Goal: Transaction & Acquisition: Book appointment/travel/reservation

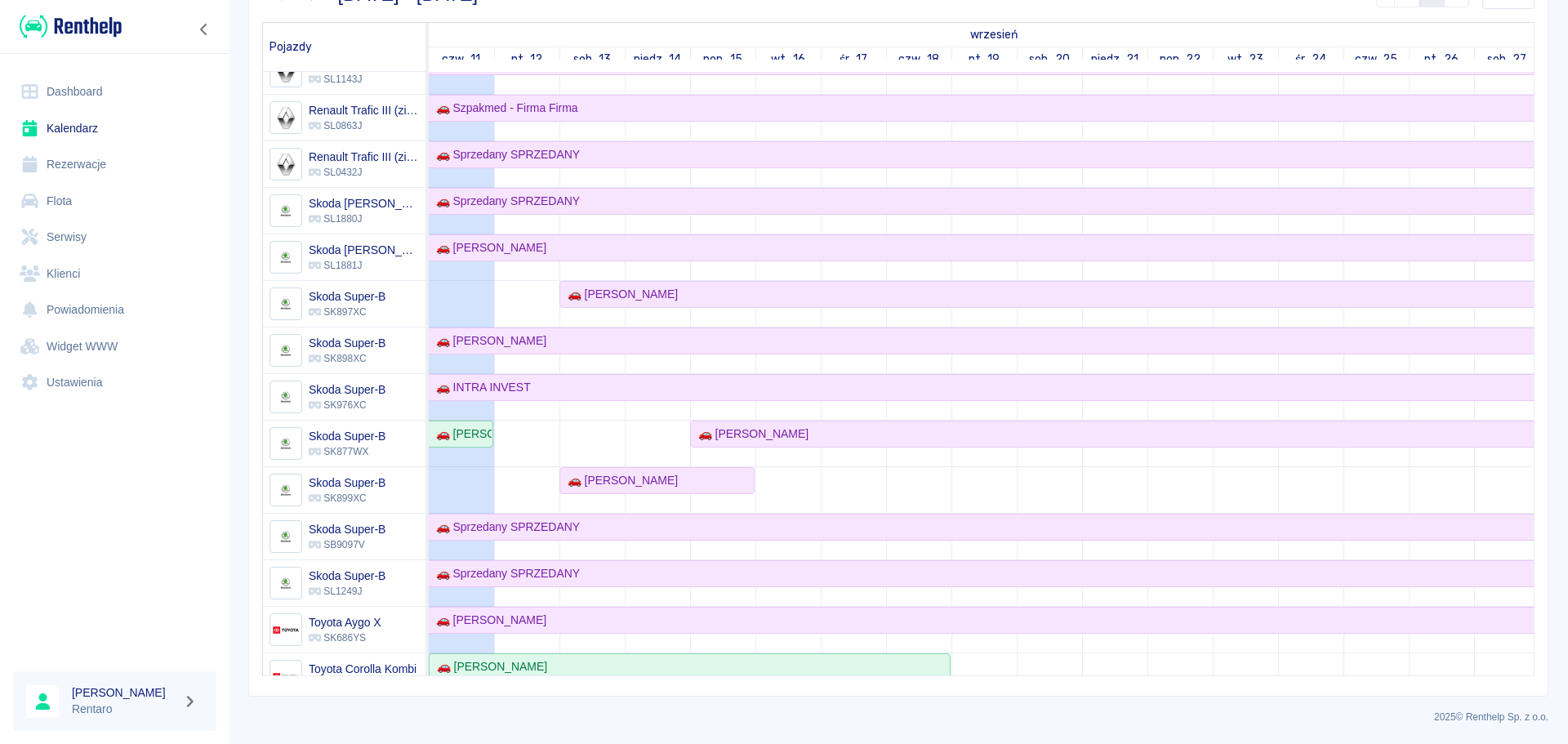
scroll to position [706, 0]
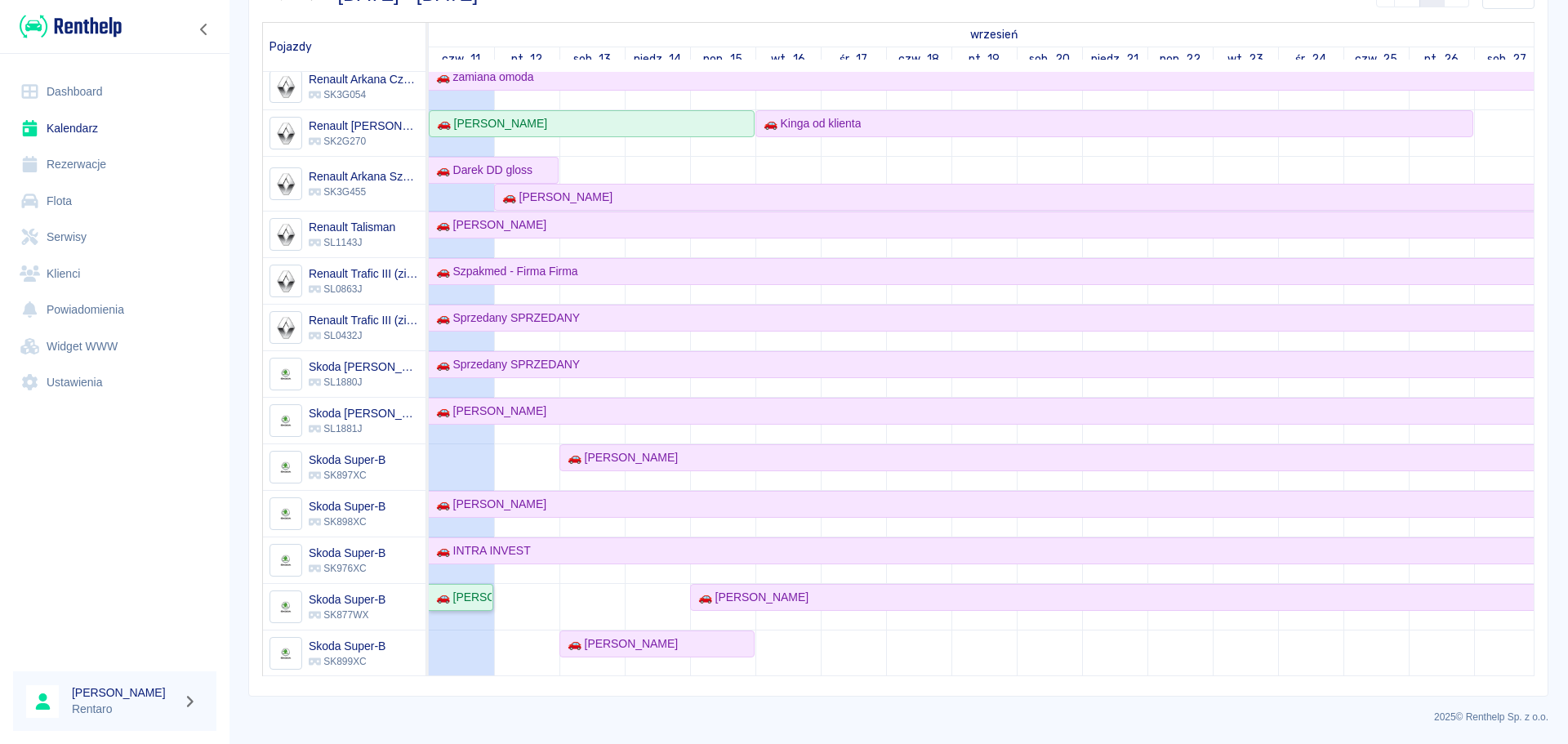
click at [465, 605] on div "🚗 [PERSON_NAME]" at bounding box center [460, 597] width 62 height 17
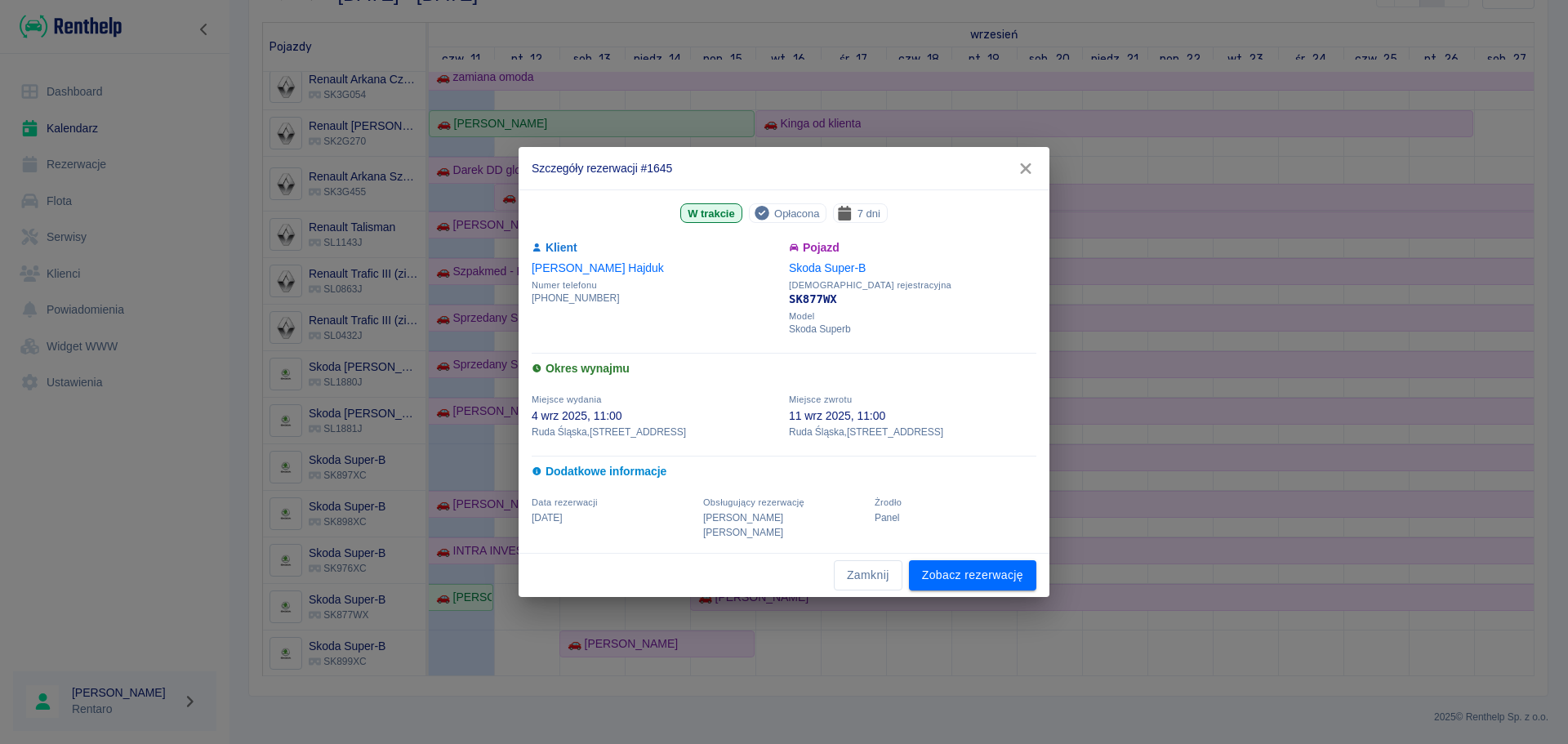
click at [1027, 173] on icon "button" at bounding box center [1026, 168] width 21 height 17
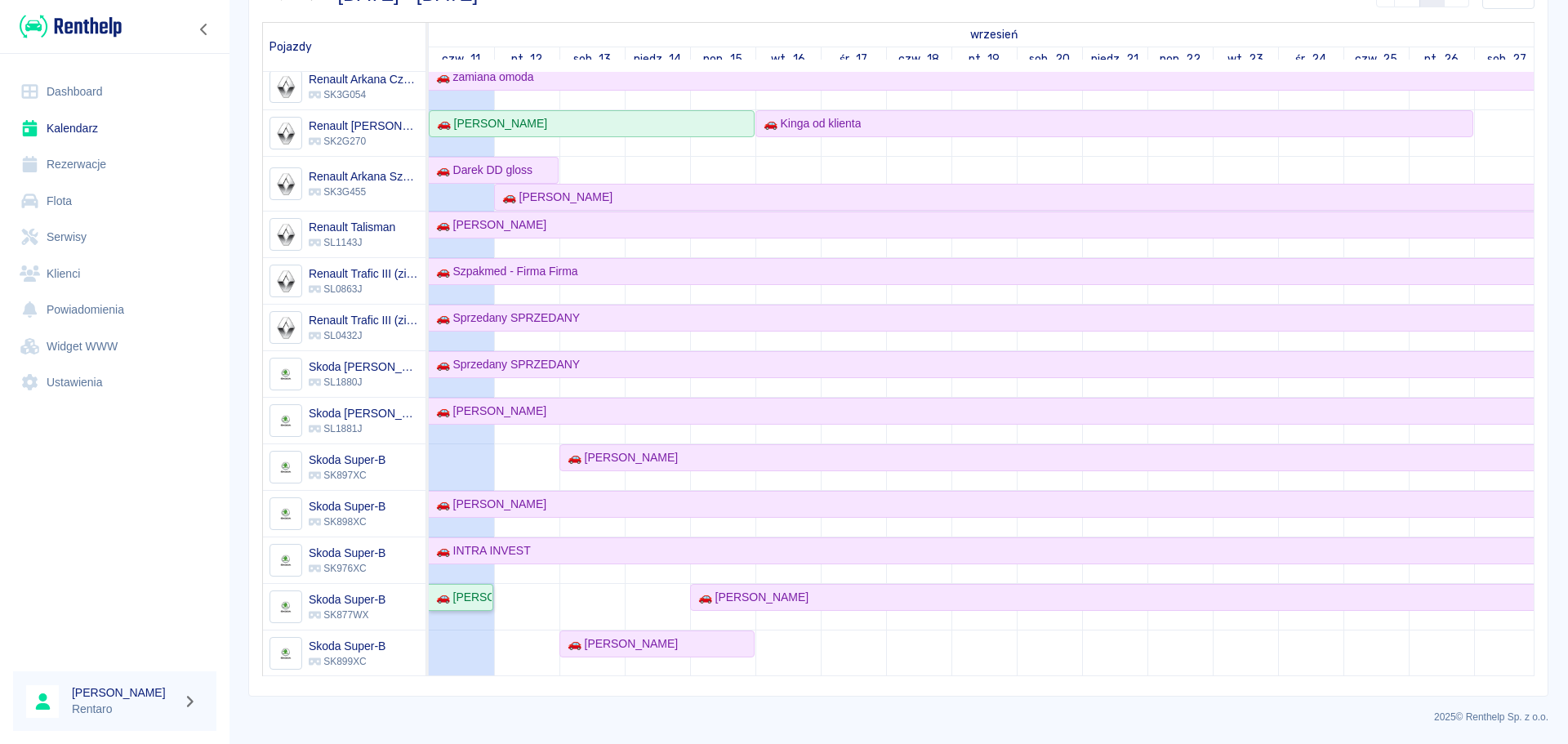
scroll to position [870, 0]
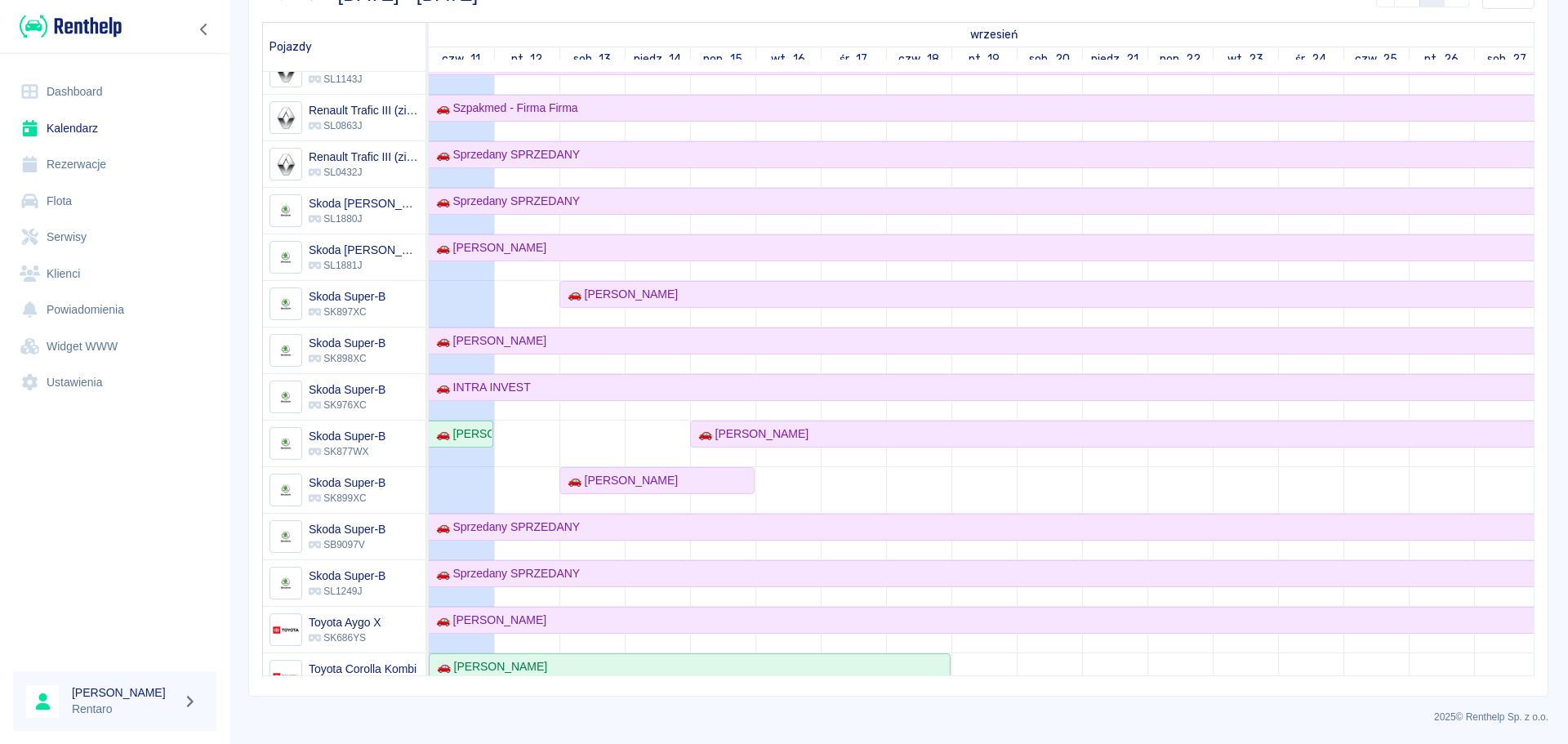
click at [61, 117] on link "Kalendarz" at bounding box center [115, 129] width 204 height 37
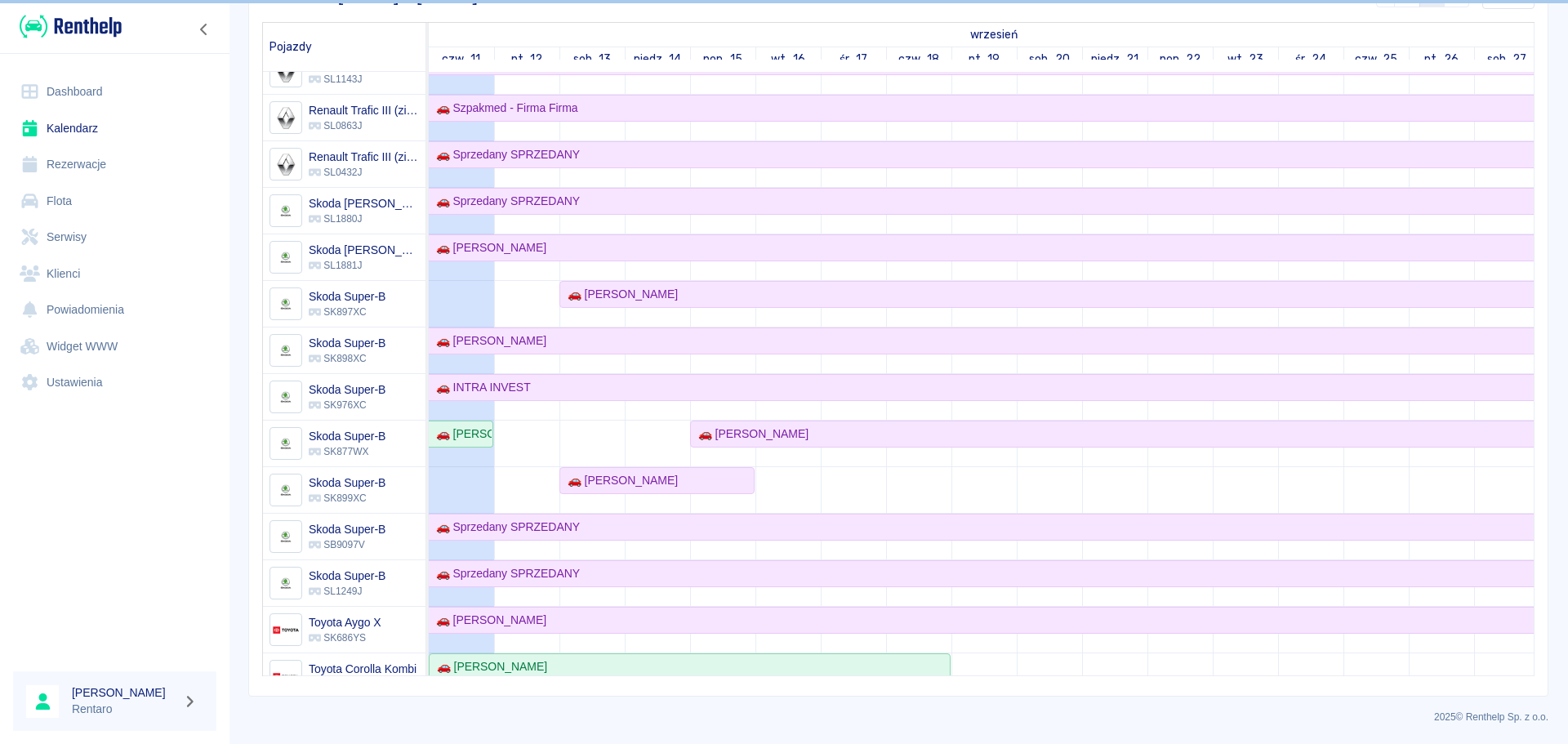
click at [61, 123] on link "Kalendarz" at bounding box center [115, 129] width 204 height 37
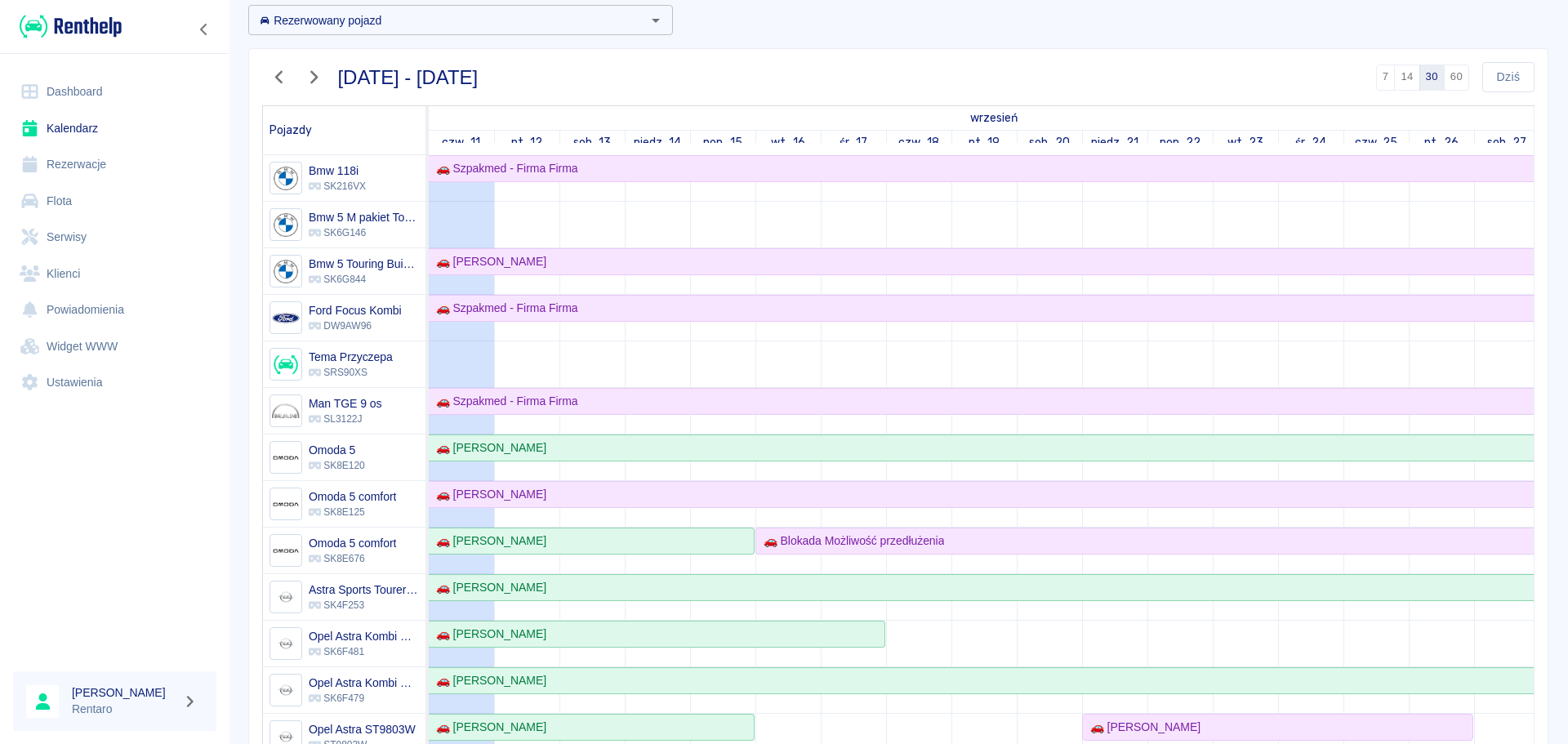
scroll to position [1, 0]
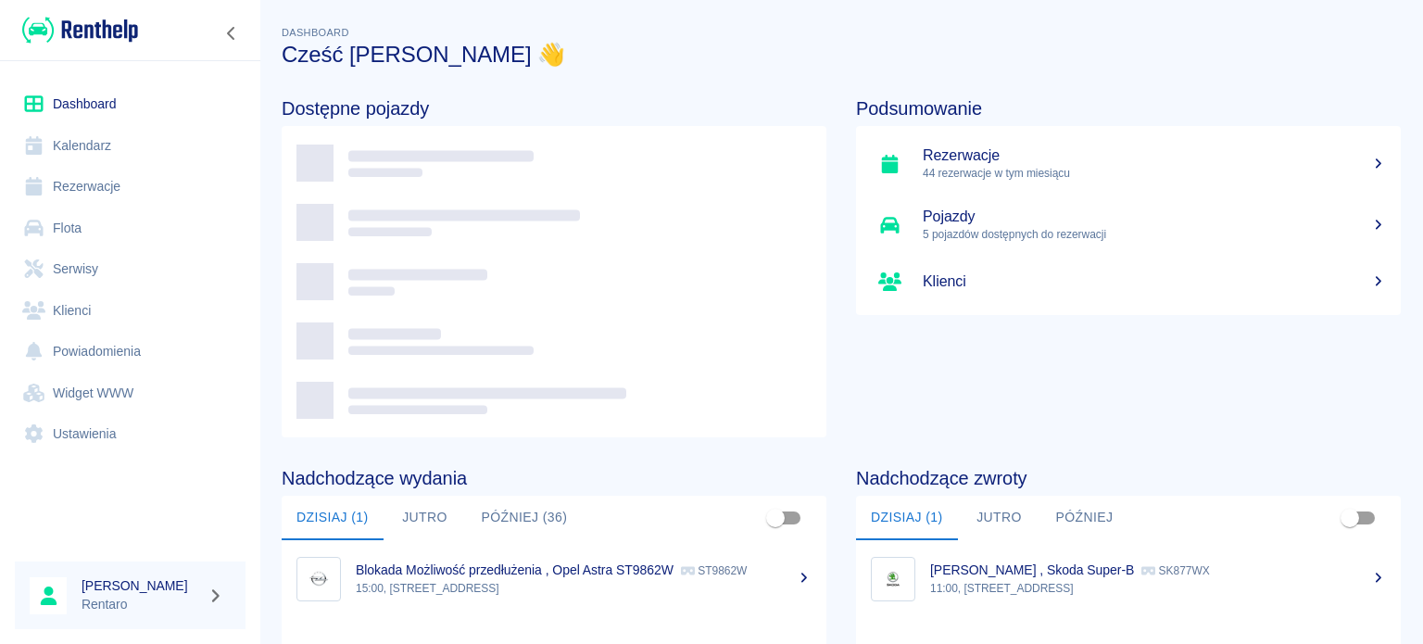
click at [72, 148] on link "Kalendarz" at bounding box center [130, 146] width 231 height 42
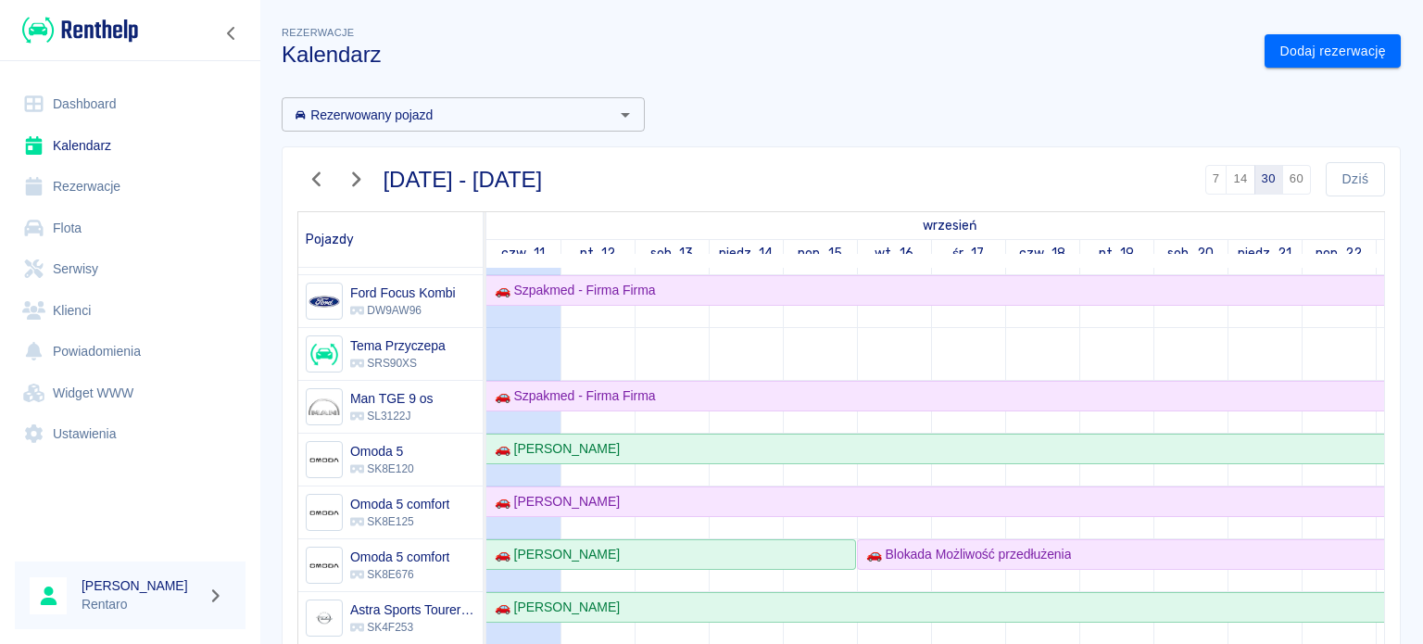
scroll to position [278, 0]
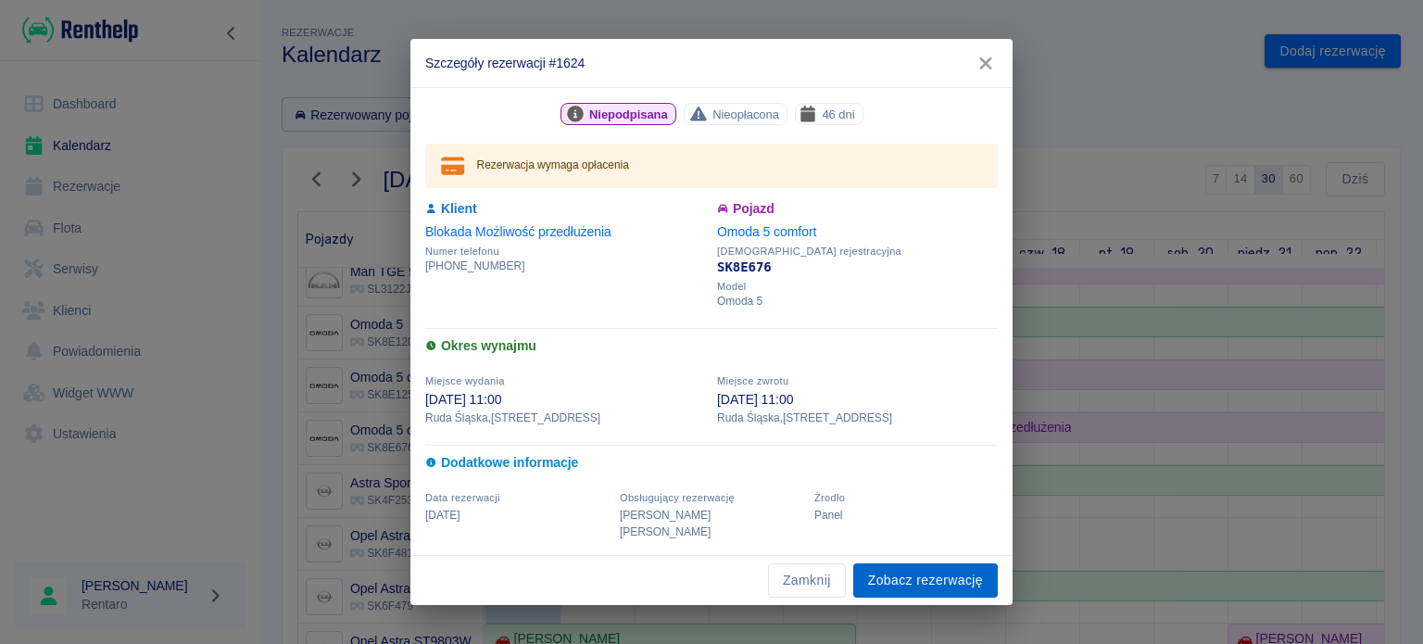
click at [915, 564] on link "Zobacz rezerwację" at bounding box center [925, 580] width 145 height 34
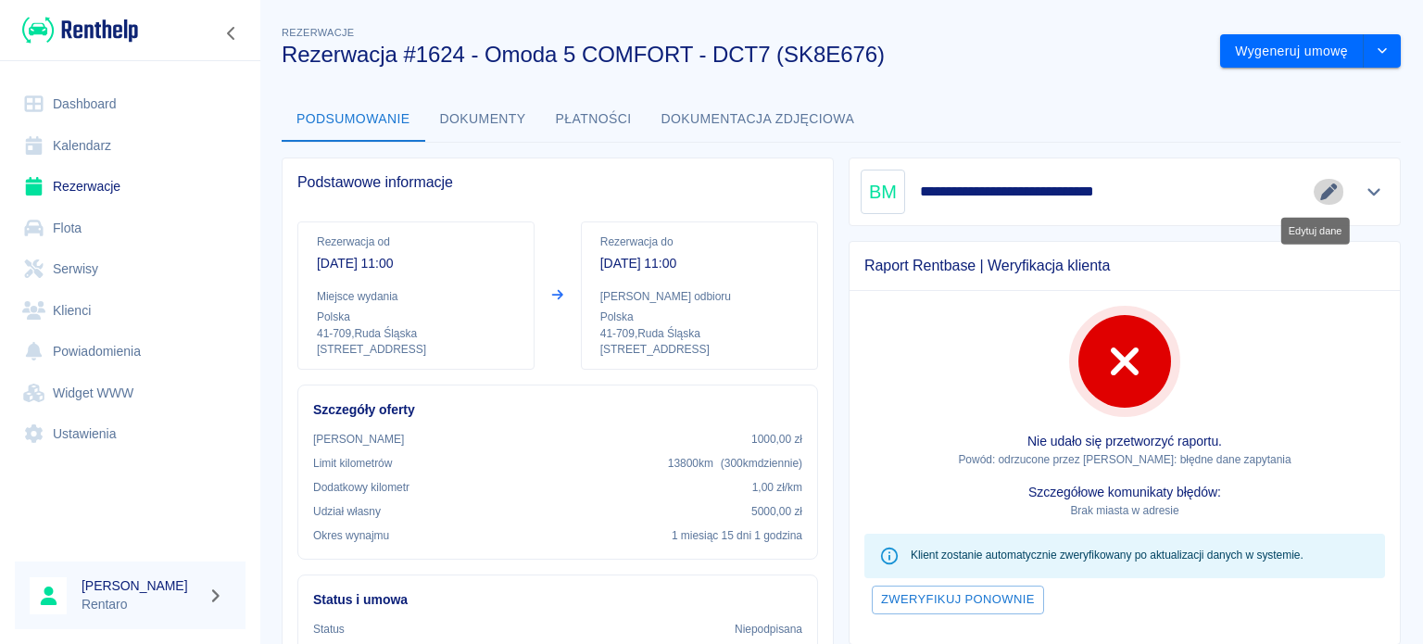
click at [1320, 191] on icon "Edytuj dane" at bounding box center [1328, 191] width 17 height 17
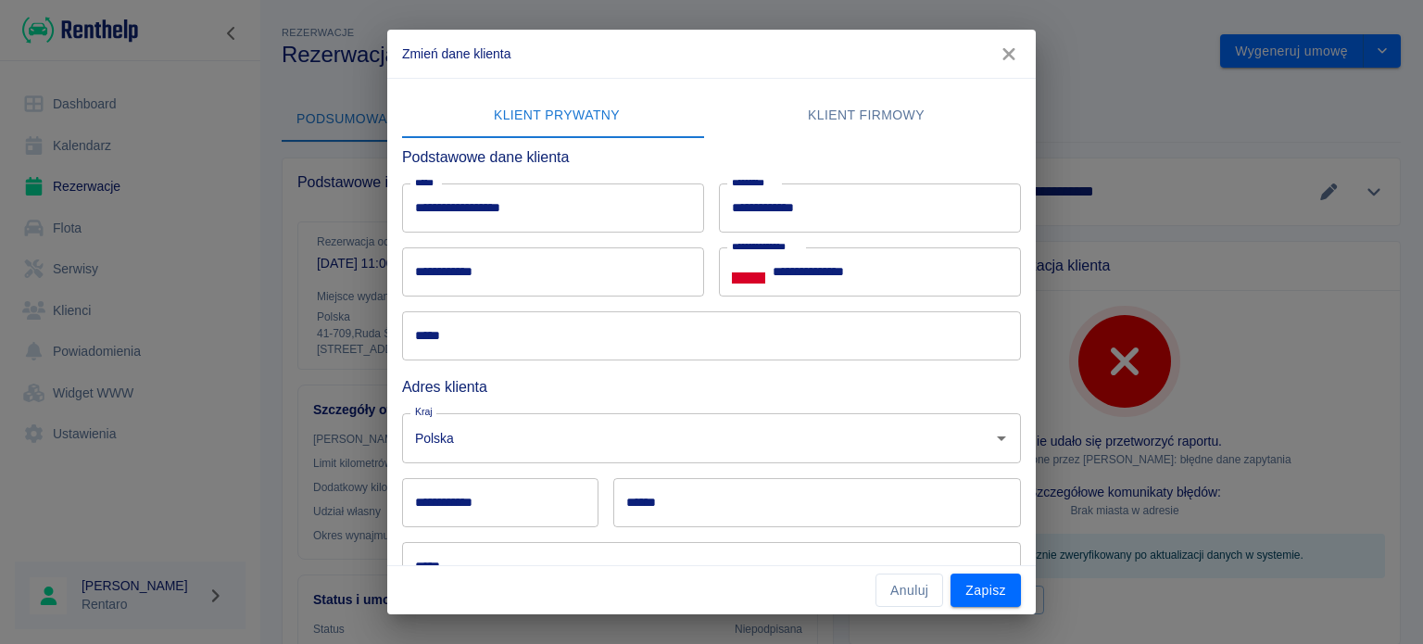
click at [1012, 56] on icon "button" at bounding box center [1008, 54] width 12 height 12
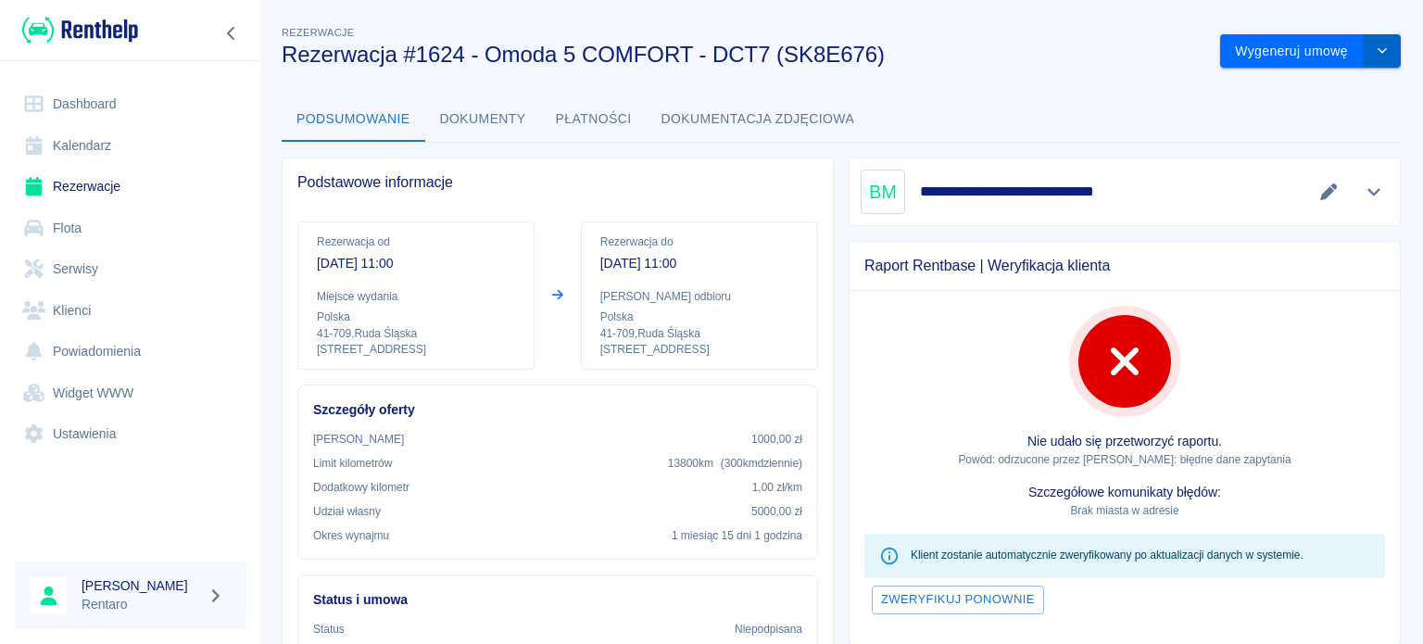
click at [1364, 48] on button "drop-down" at bounding box center [1382, 51] width 37 height 34
click at [1253, 88] on li "Modyfikuj rezerwację" at bounding box center [1296, 90] width 150 height 31
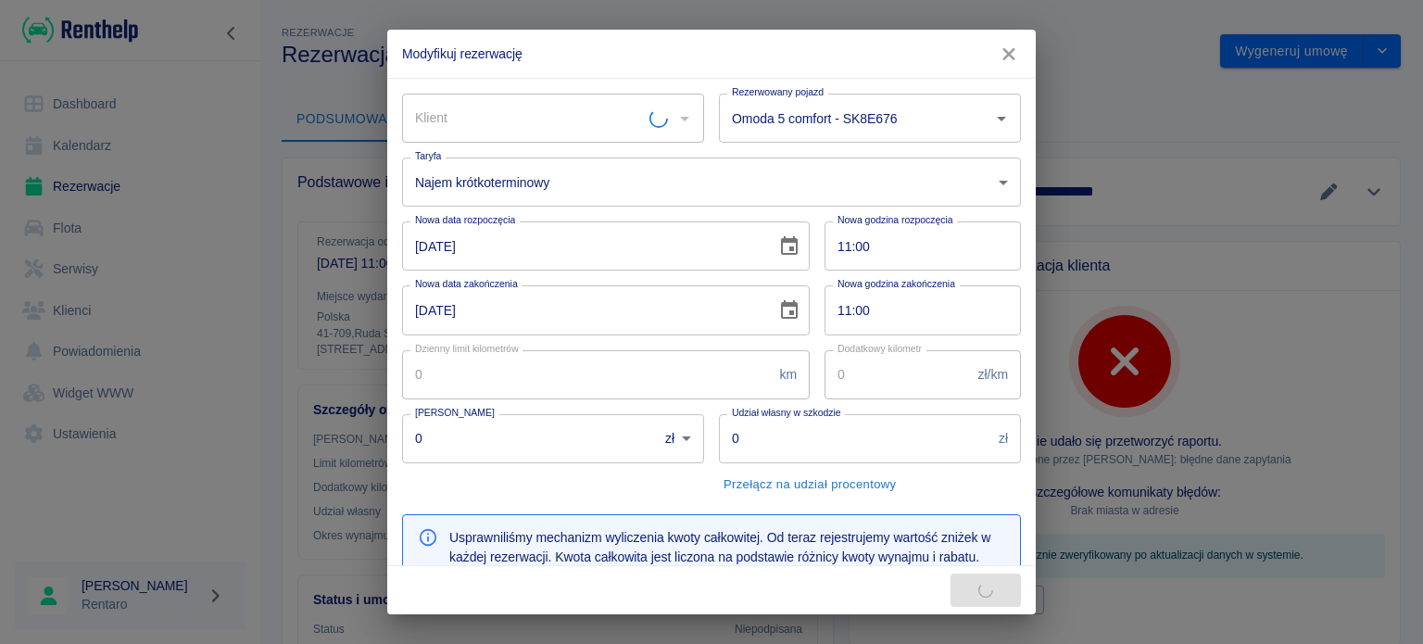
type input "Omoda 5 comfort - SK8E676"
type input "300"
type input "1"
type input "1000"
type input "5000"
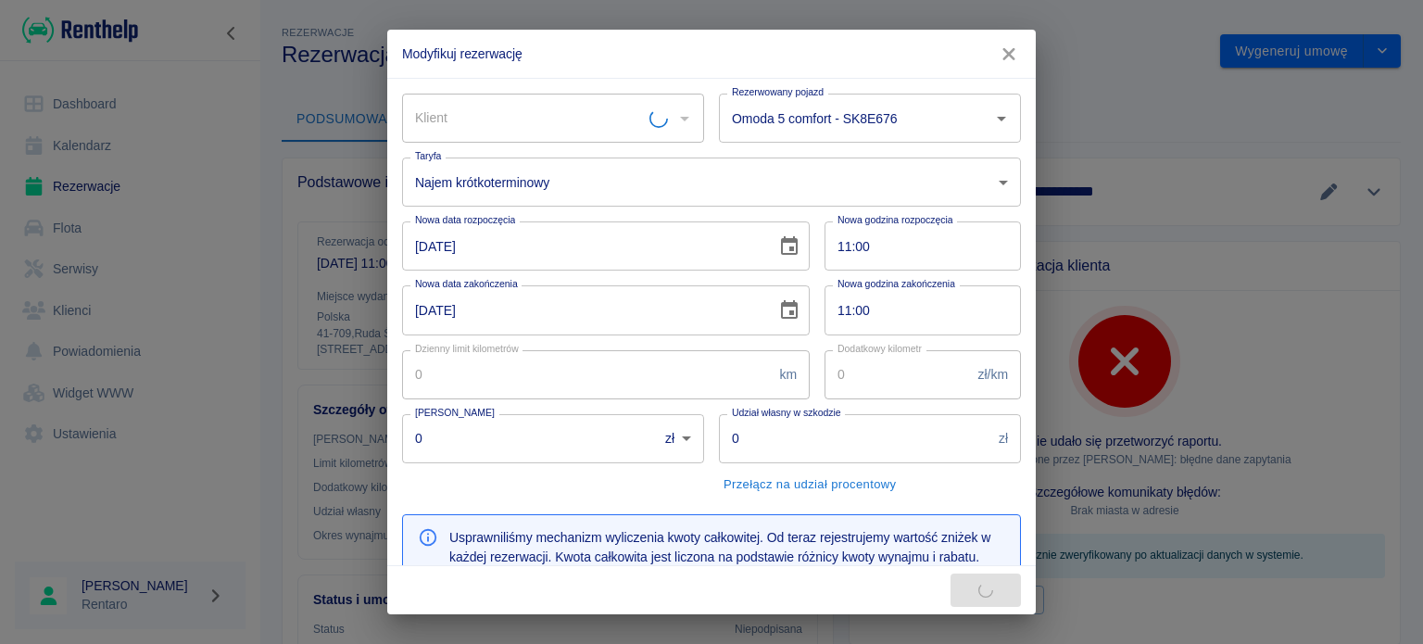
type input "7314"
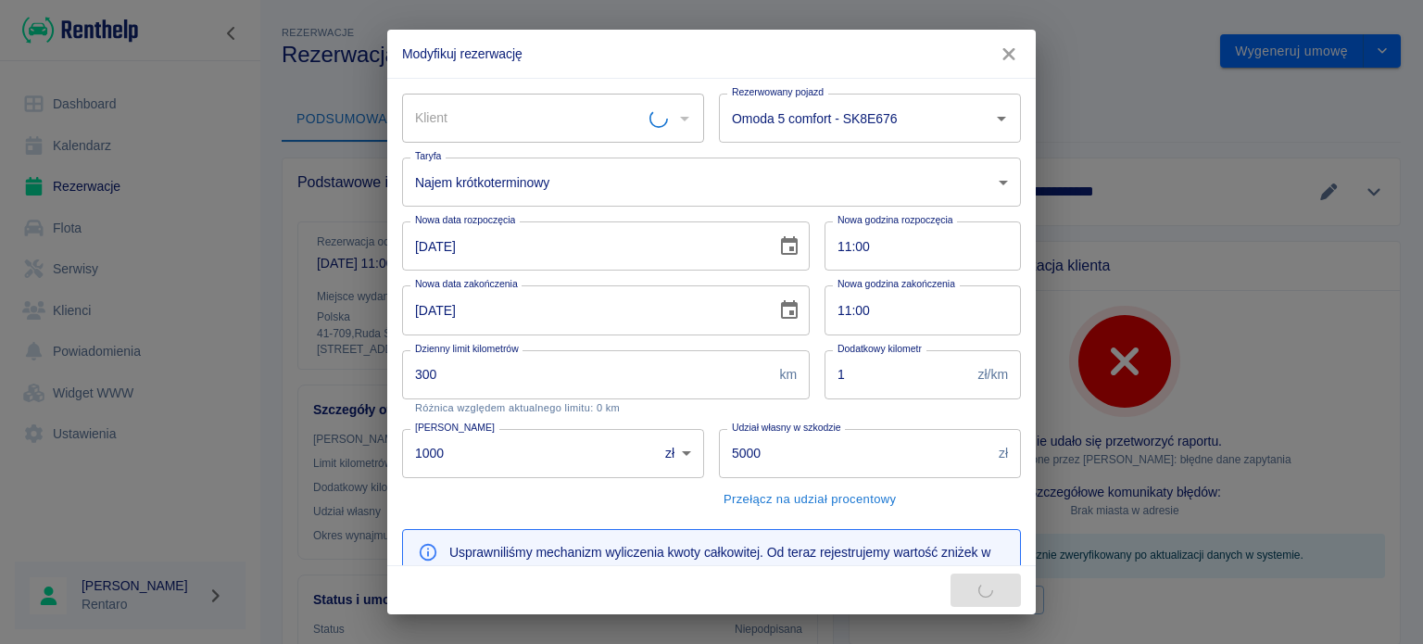
type input "Blokada Możliwość przedłużenia"
click at [423, 243] on input "16-09-2025" at bounding box center [582, 245] width 361 height 49
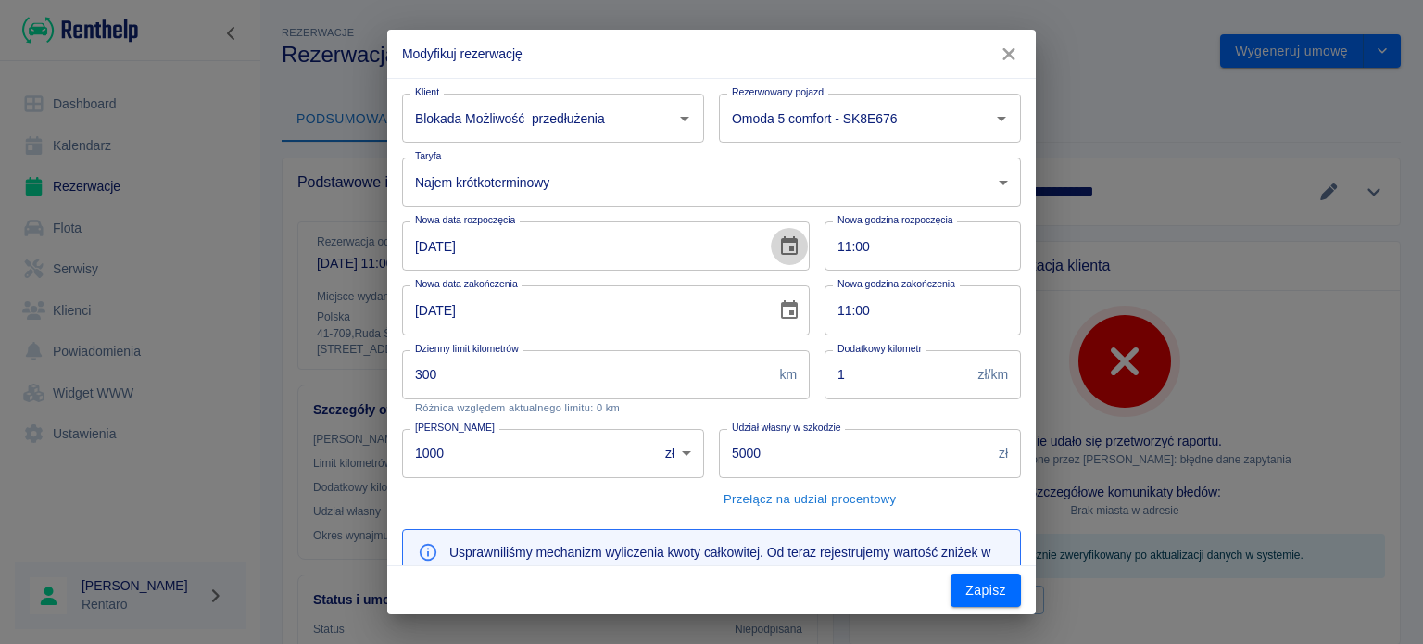
click at [781, 242] on icon "Choose date, selected date is 16 wrz 2025" at bounding box center [789, 245] width 17 height 19
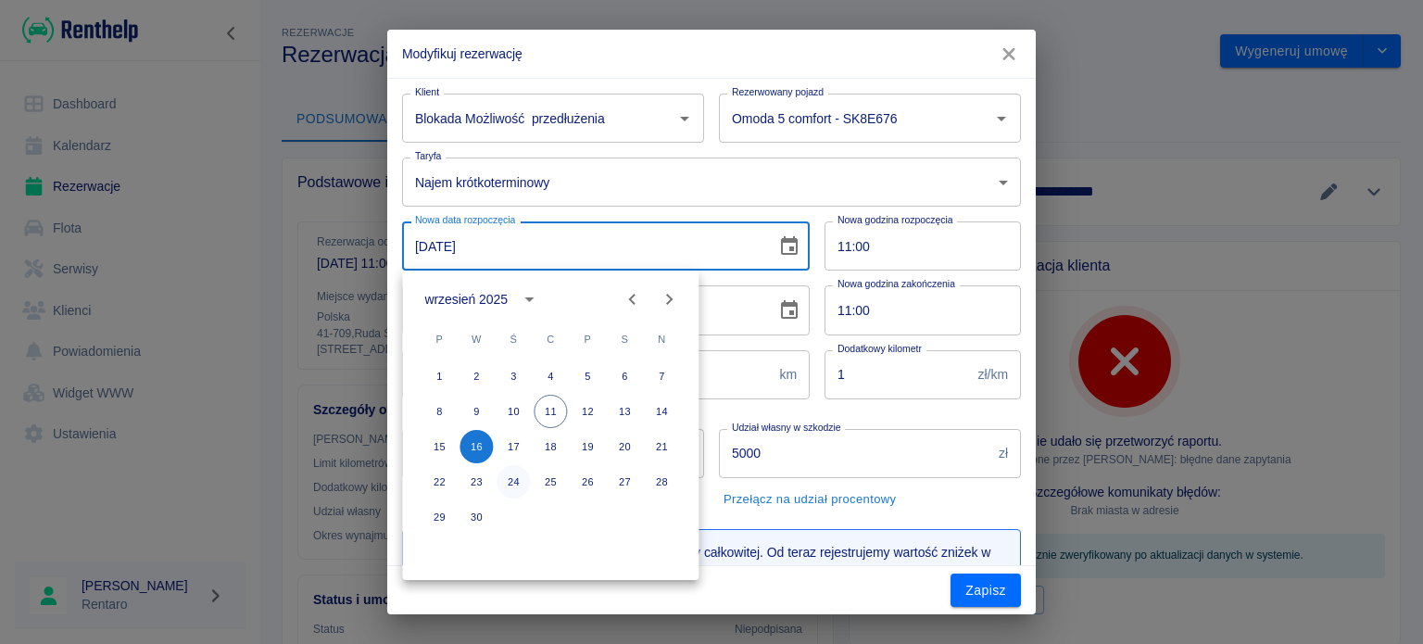
click at [515, 485] on button "24" at bounding box center [513, 481] width 33 height 33
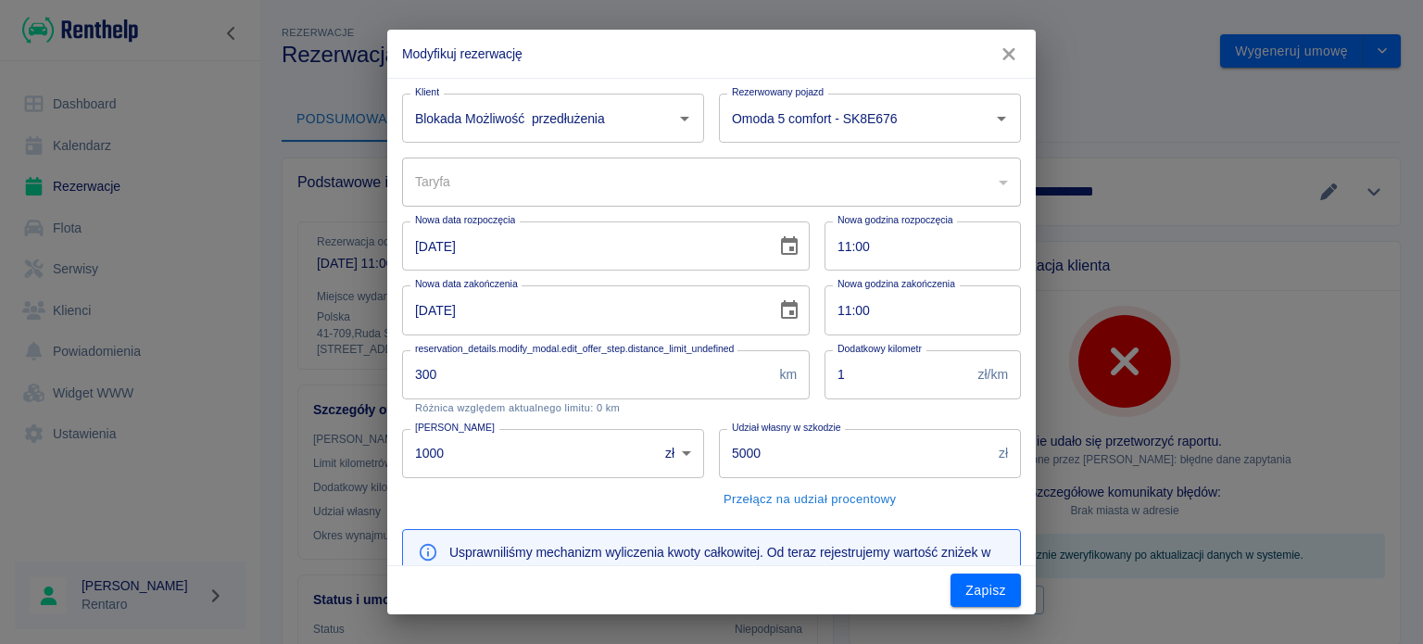
type input "24-09-2025"
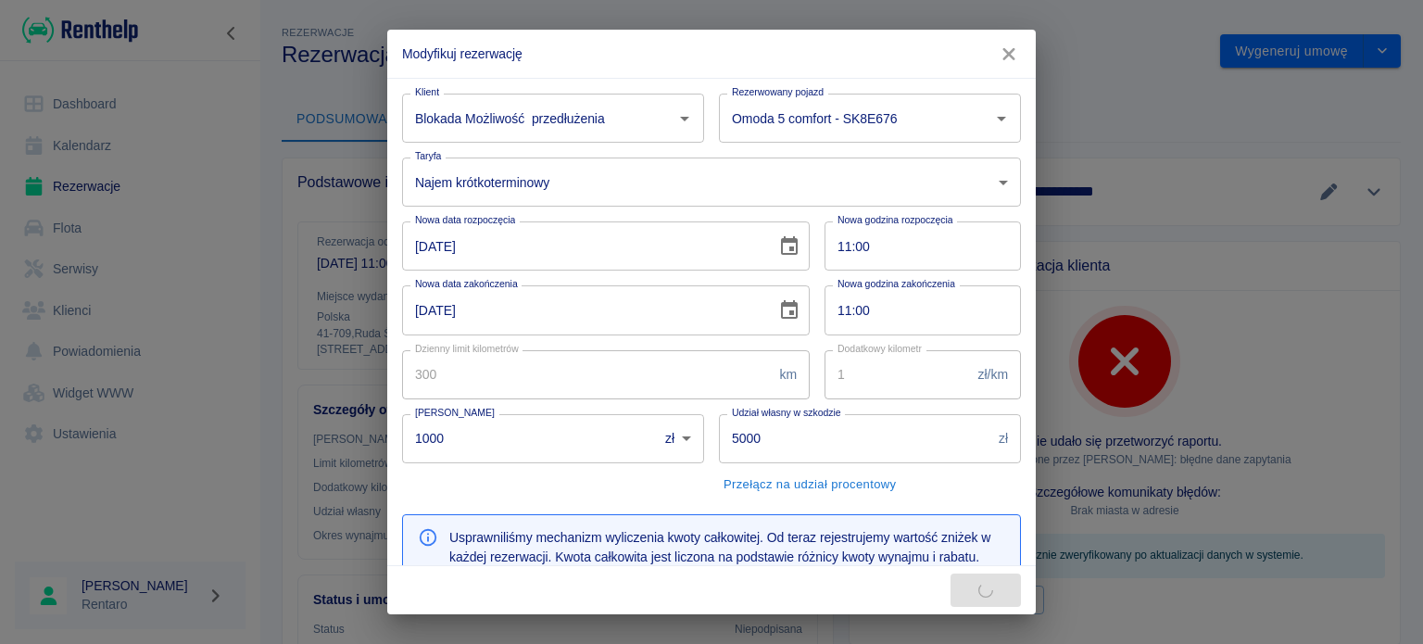
type input "6042"
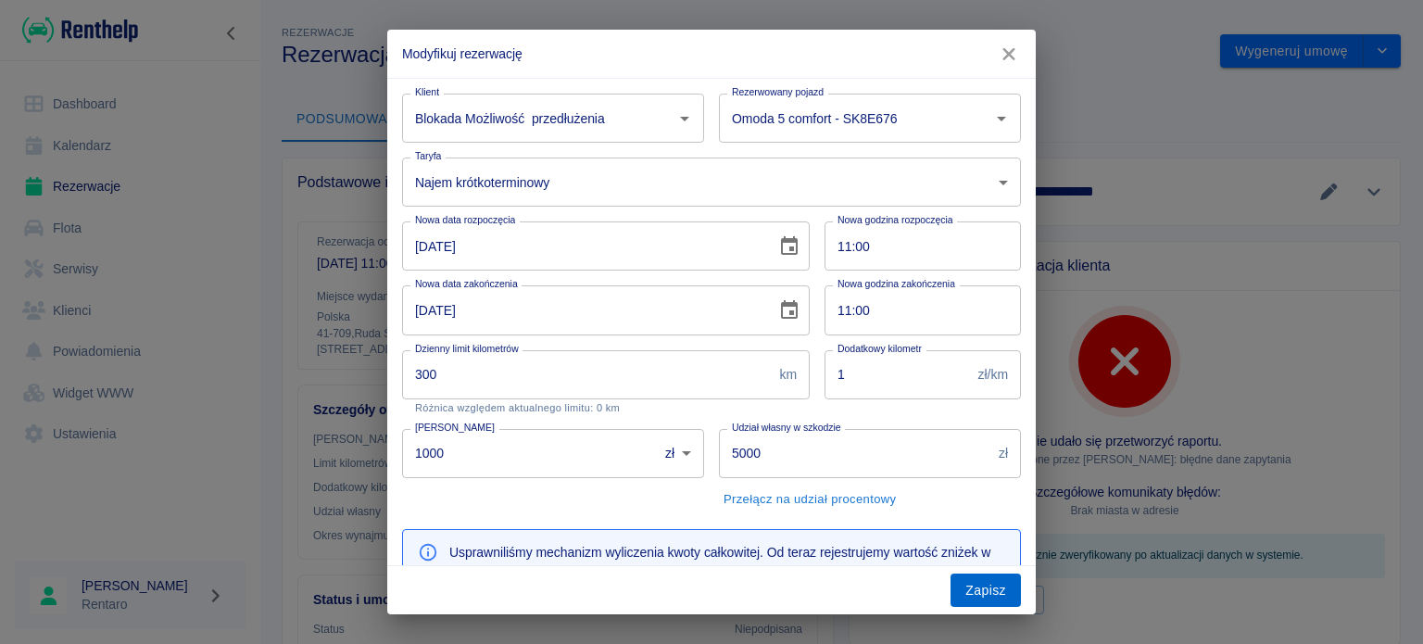
click at [995, 587] on button "Zapisz" at bounding box center [986, 590] width 70 height 34
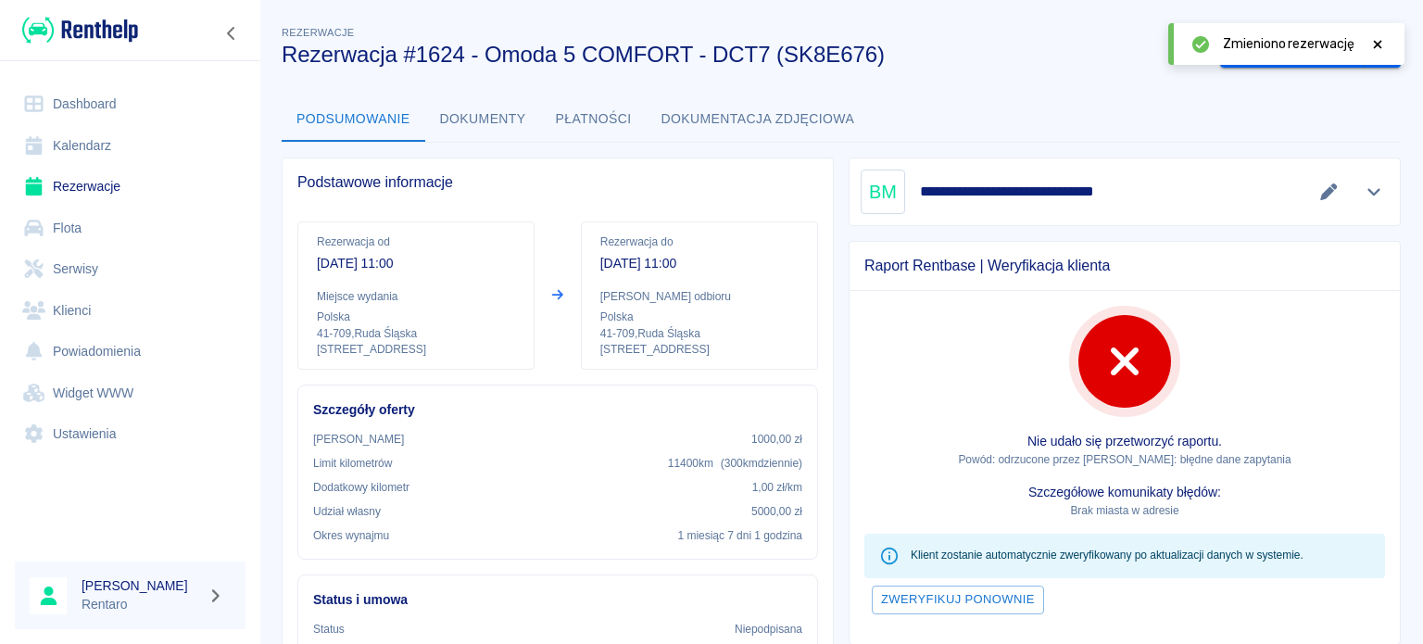
click at [1380, 40] on icon at bounding box center [1378, 44] width 8 height 8
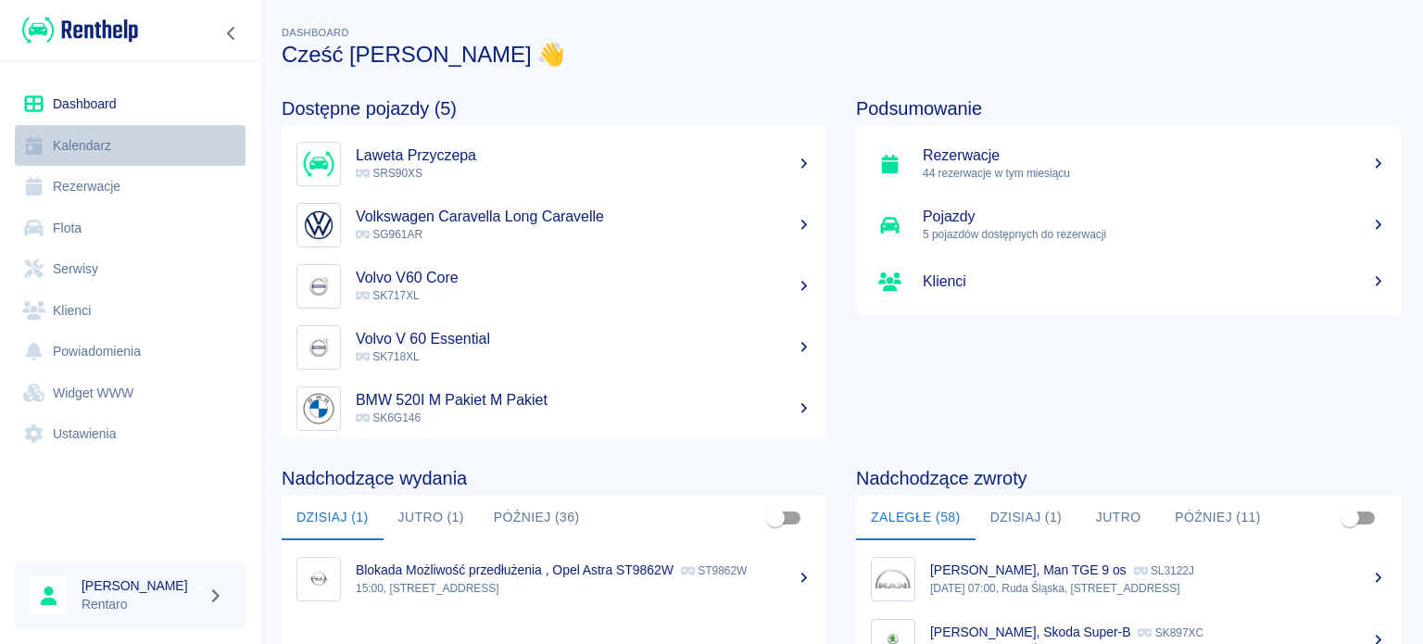
click at [109, 151] on link "Kalendarz" at bounding box center [130, 146] width 231 height 42
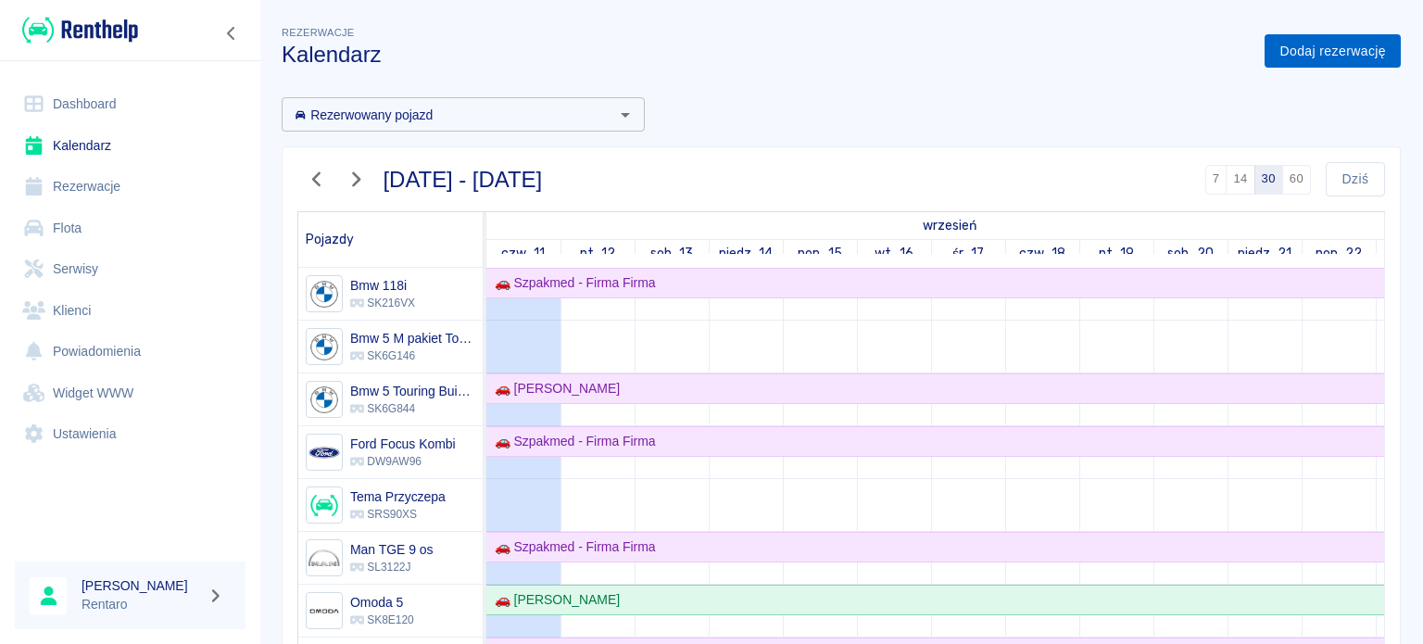
click at [1265, 38] on link "Dodaj rezerwację" at bounding box center [1333, 51] width 136 height 34
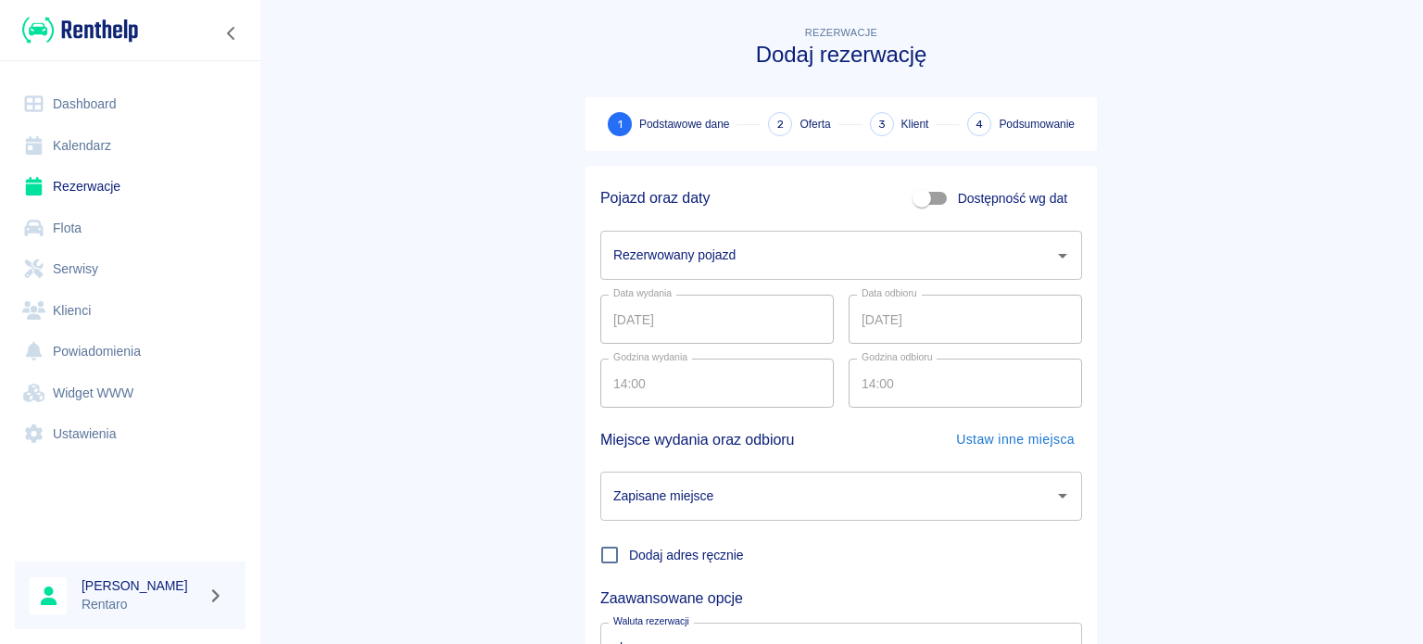
click at [817, 259] on input "Rezerwowany pojazd" at bounding box center [827, 255] width 437 height 32
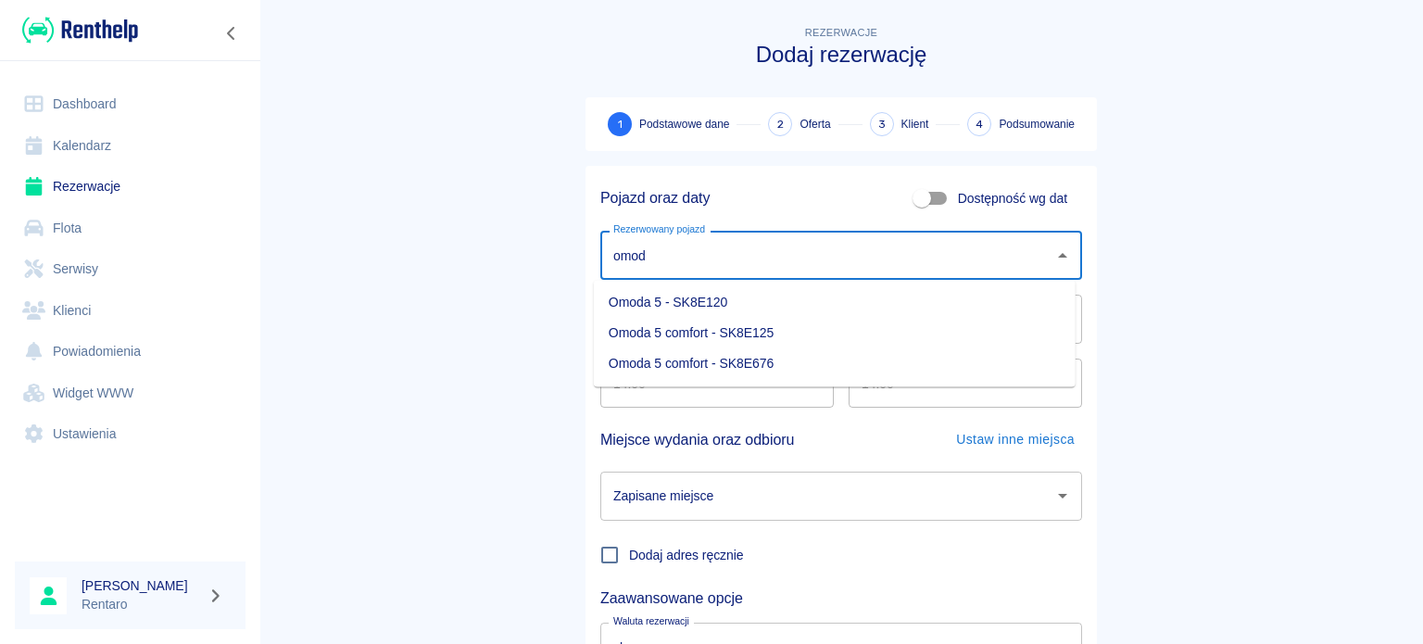
click at [768, 363] on li "Omoda 5 comfort - SK8E676" at bounding box center [835, 363] width 482 height 31
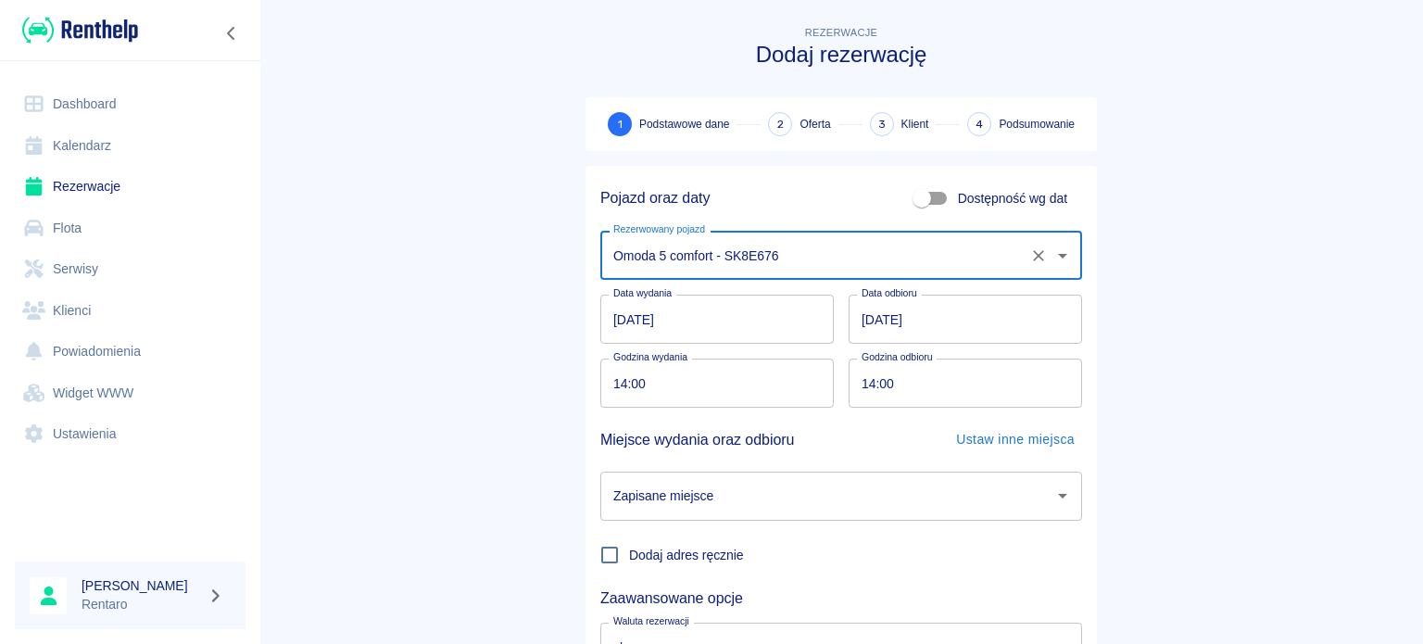
type input "Omoda 5 comfort - SK8E676"
click at [733, 330] on input "11.09.2025" at bounding box center [716, 319] width 233 height 49
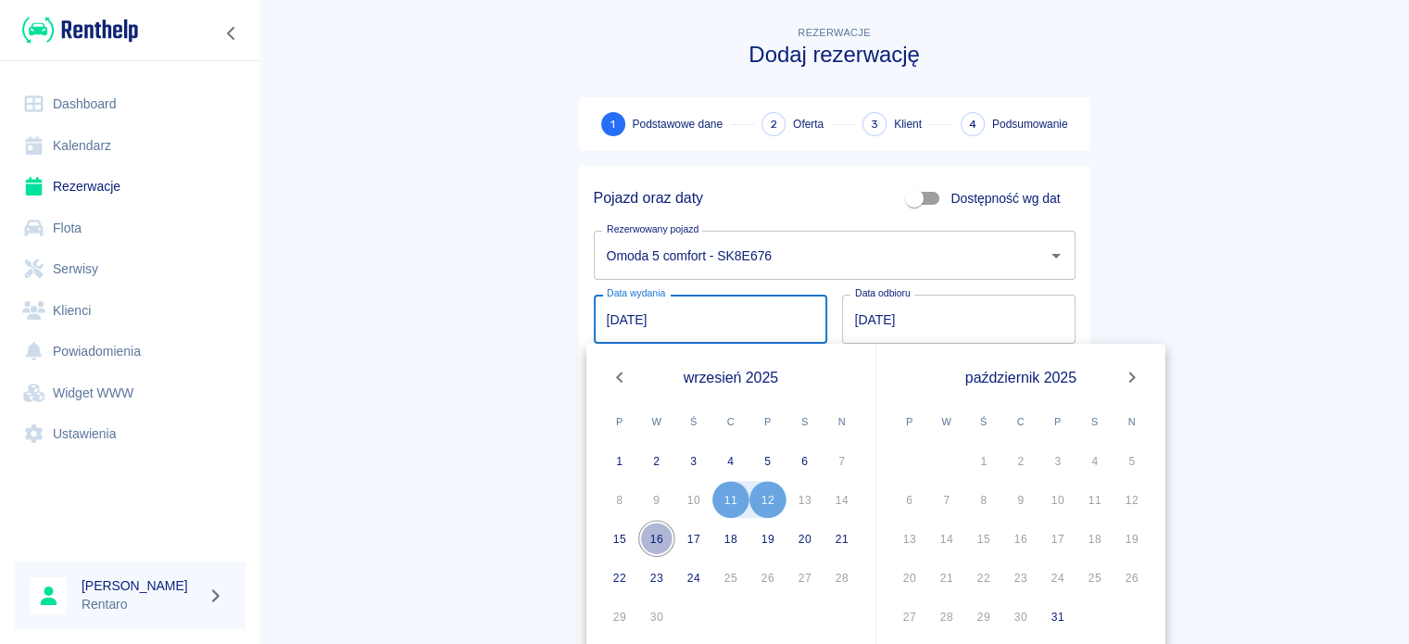
click at [653, 542] on button "16" at bounding box center [656, 538] width 37 height 37
type input "16.09.2025"
type input "DD.MM.YYYY"
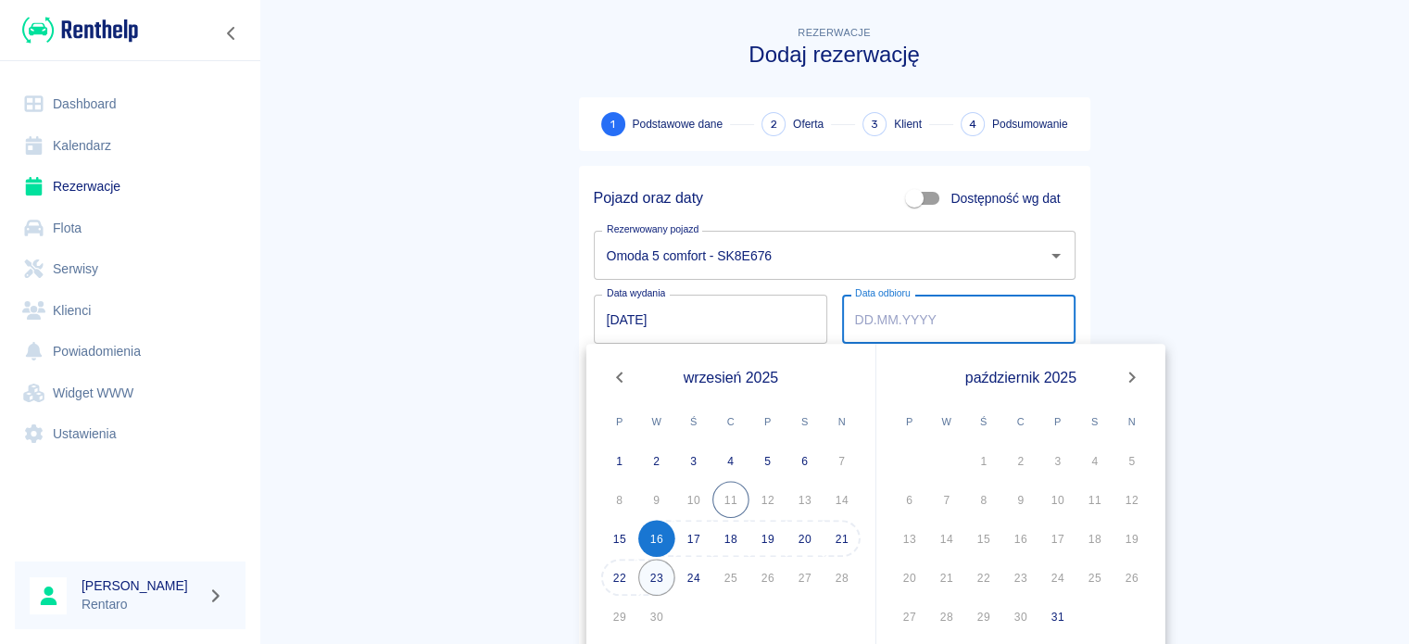
click at [661, 581] on button "23" at bounding box center [656, 577] width 37 height 37
type input "23.09.2025"
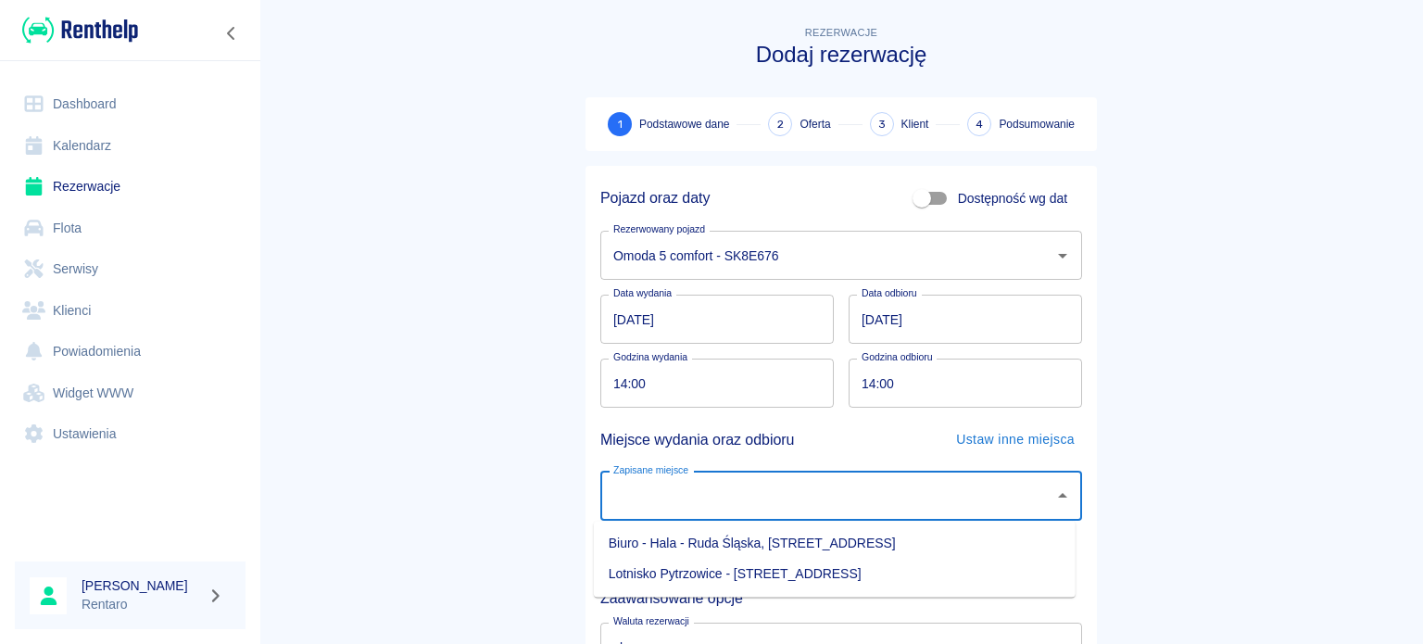
click at [761, 503] on input "Zapisane miejsce" at bounding box center [827, 496] width 437 height 32
click at [756, 549] on li "Biuro - Hala - Ruda Śląska, Zabrzańska 9" at bounding box center [835, 543] width 482 height 31
type input "Biuro - Hala - Ruda Śląska, Zabrzańska 9"
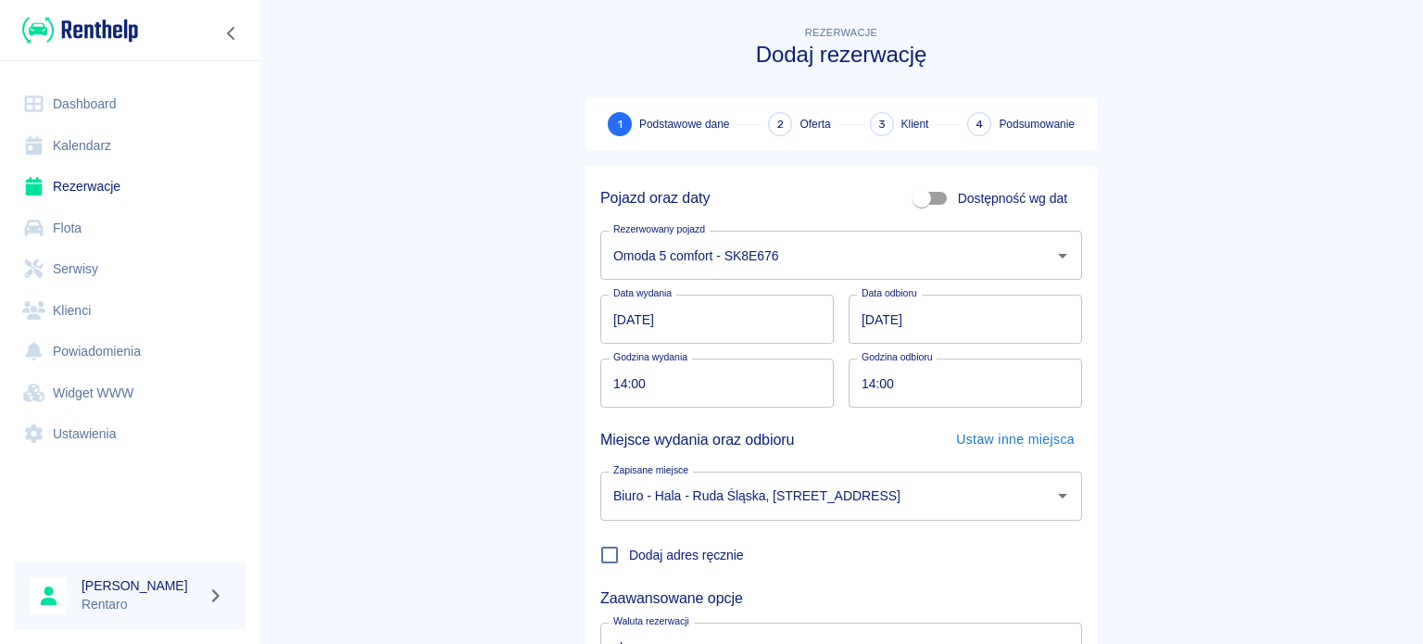
click at [1247, 331] on main "Rezerwacje Dodaj rezerwację 1 Podstawowe dane 2 Oferta 3 Klient 4 Podsumowanie …" at bounding box center [841, 386] width 1164 height 728
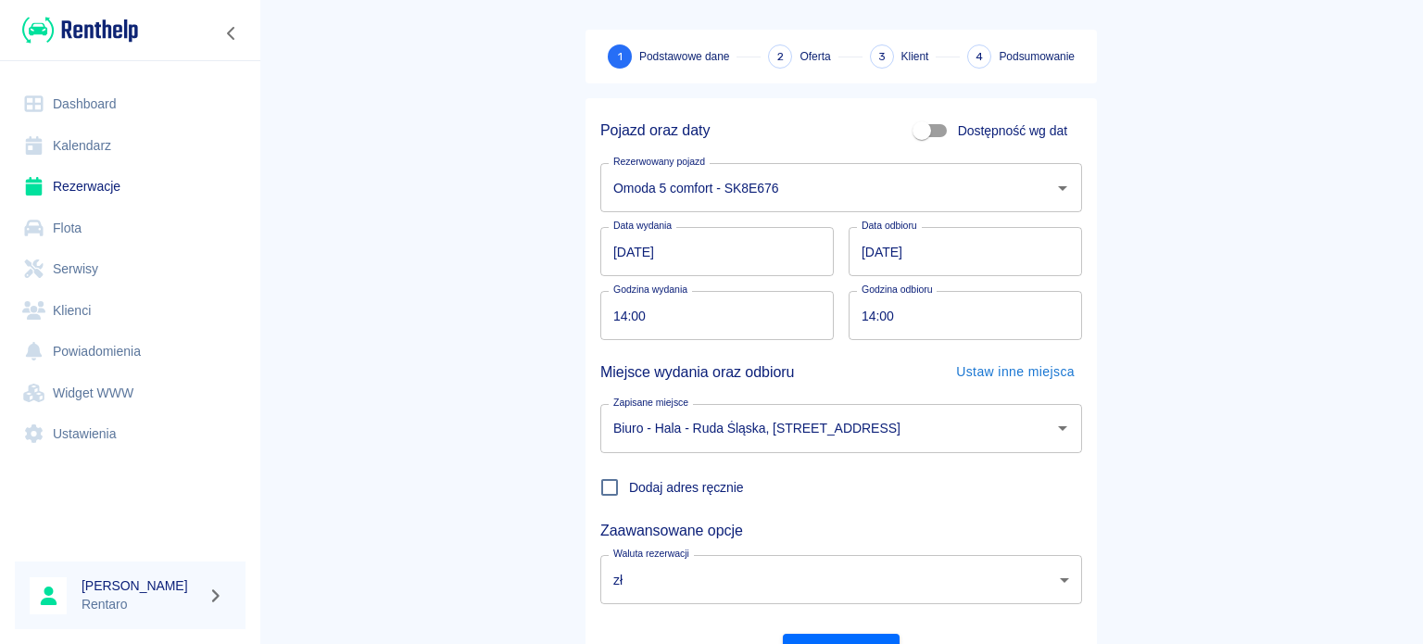
scroll to position [159, 0]
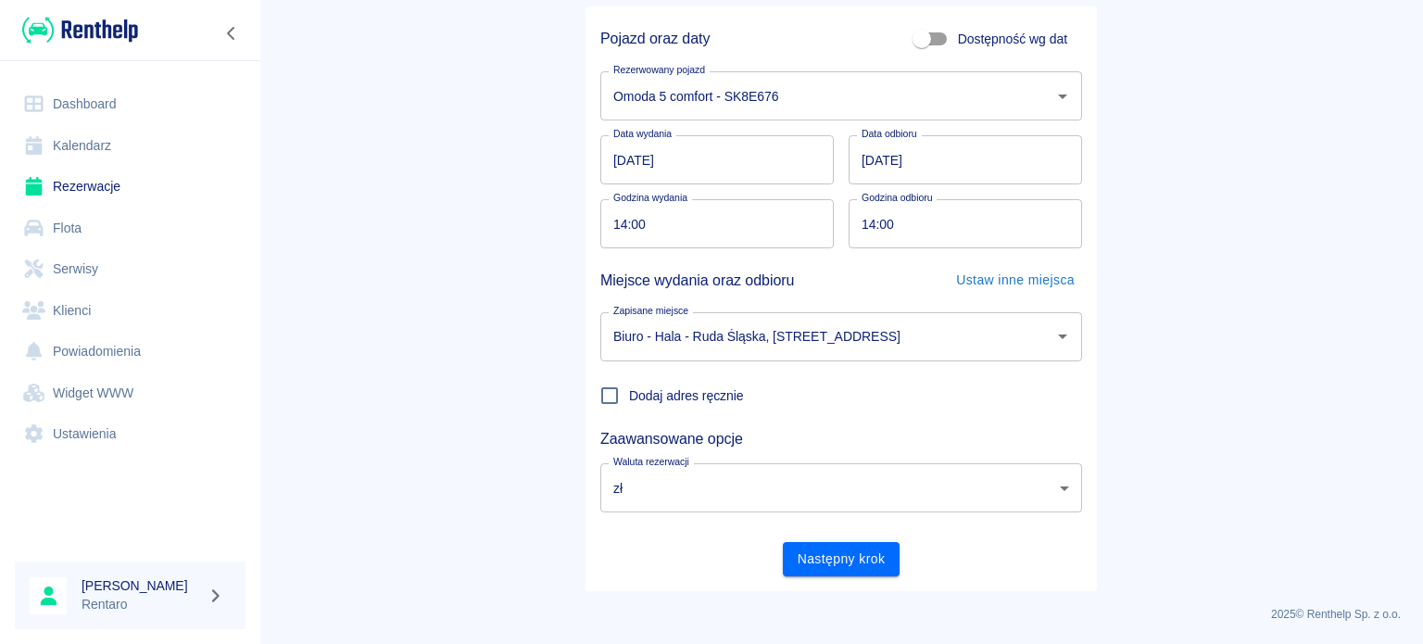
click at [822, 561] on button "Następny krok" at bounding box center [842, 559] width 118 height 34
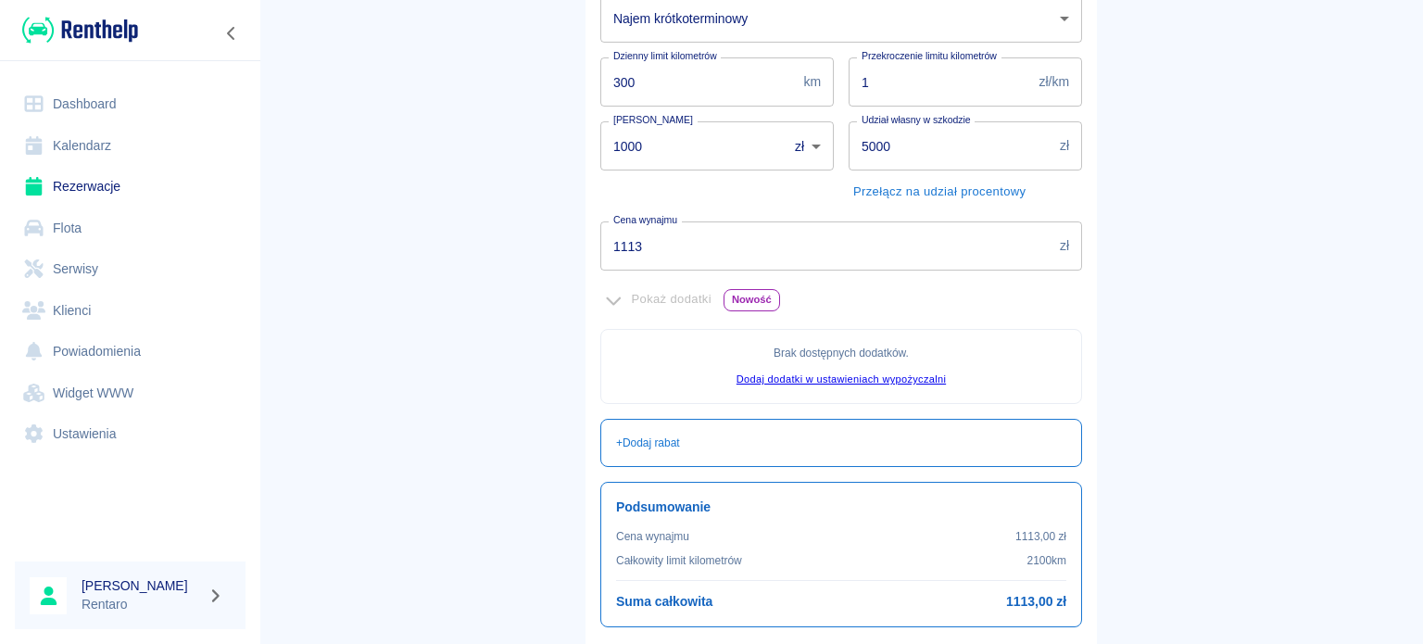
scroll to position [54, 0]
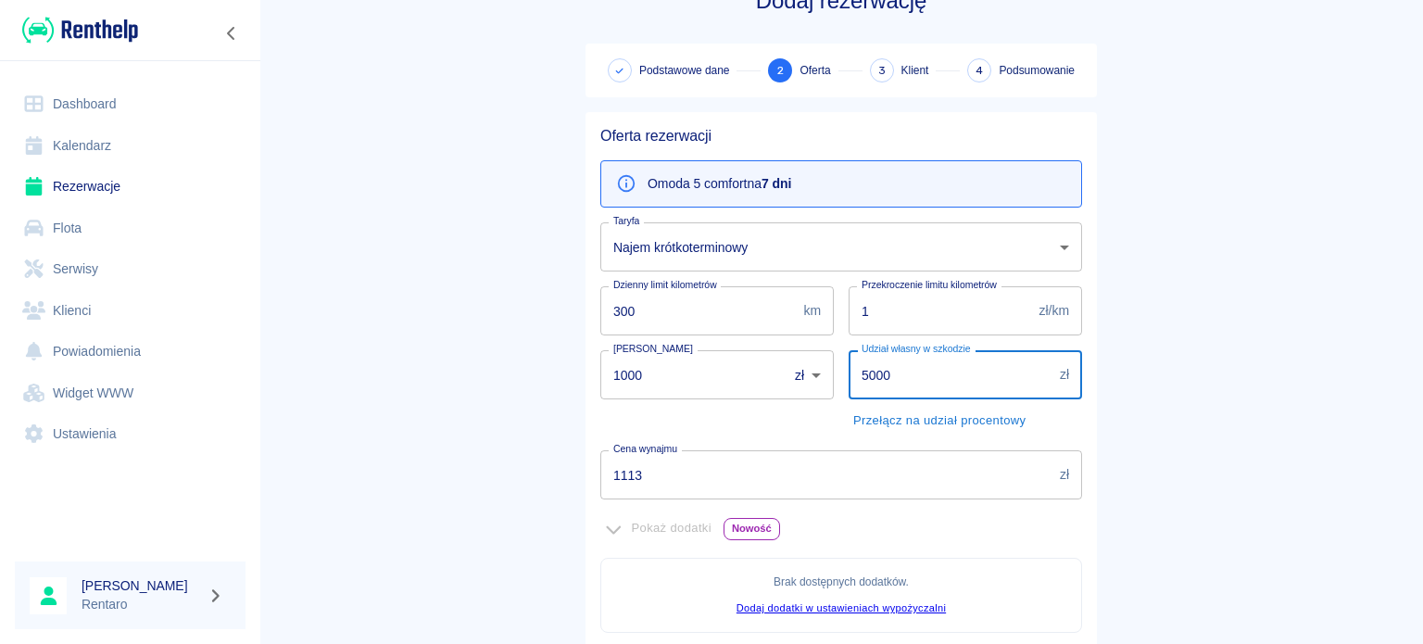
drag, startPoint x: 923, startPoint y: 379, endPoint x: 739, endPoint y: 371, distance: 183.6
click at [748, 370] on div "Oferta rezerwacji Omoda 5 comfort na 7 dni Taryfa Najem krótkoterminowy 9039f02…" at bounding box center [834, 530] width 497 height 836
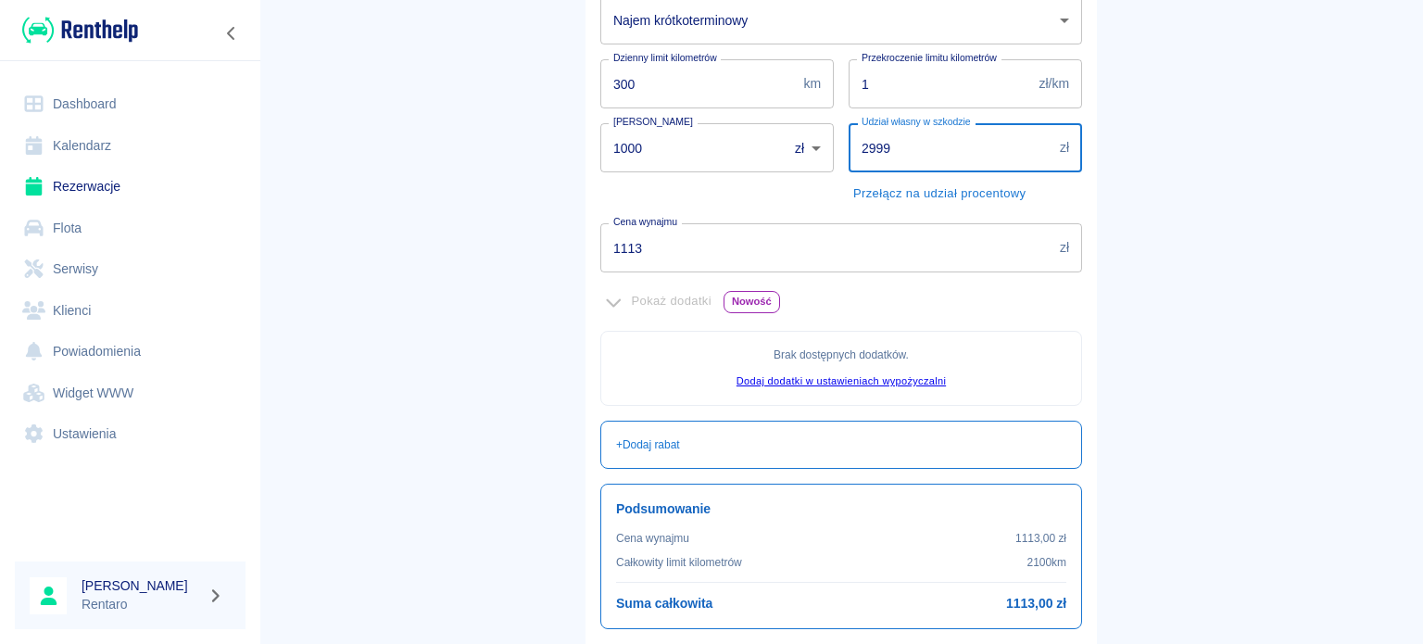
scroll to position [424, 0]
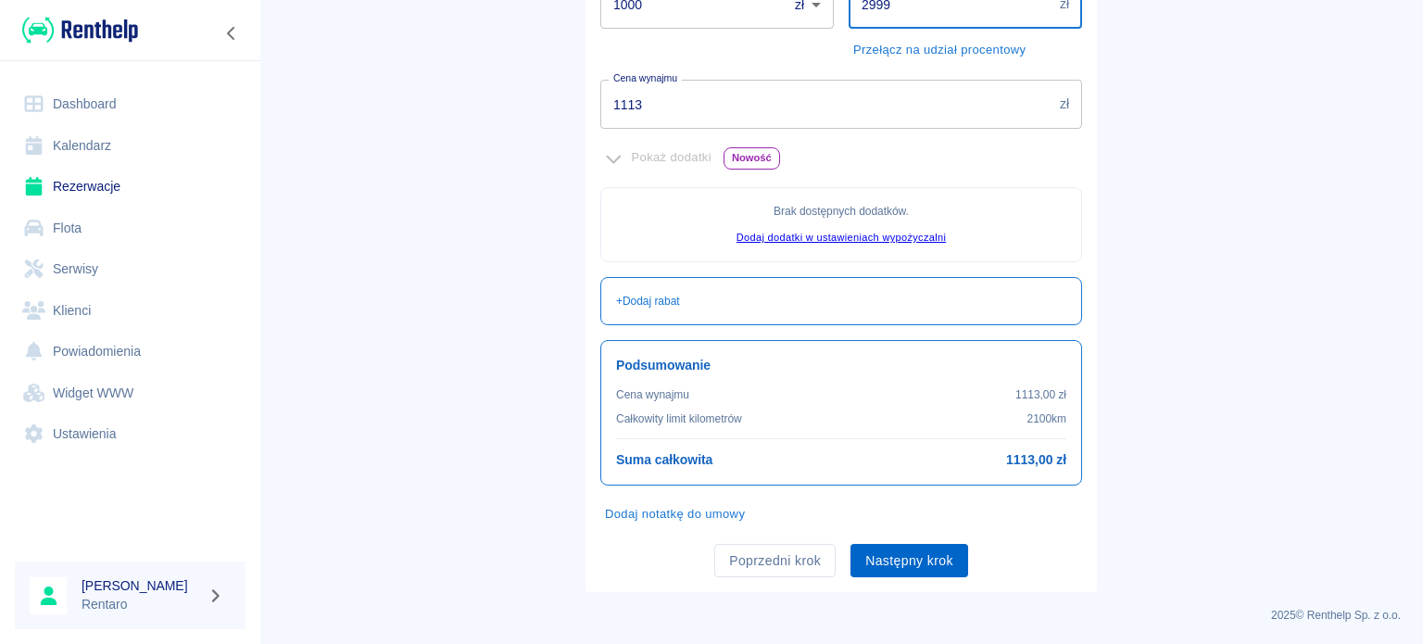
type input "2999"
click at [883, 555] on button "Następny krok" at bounding box center [909, 561] width 118 height 34
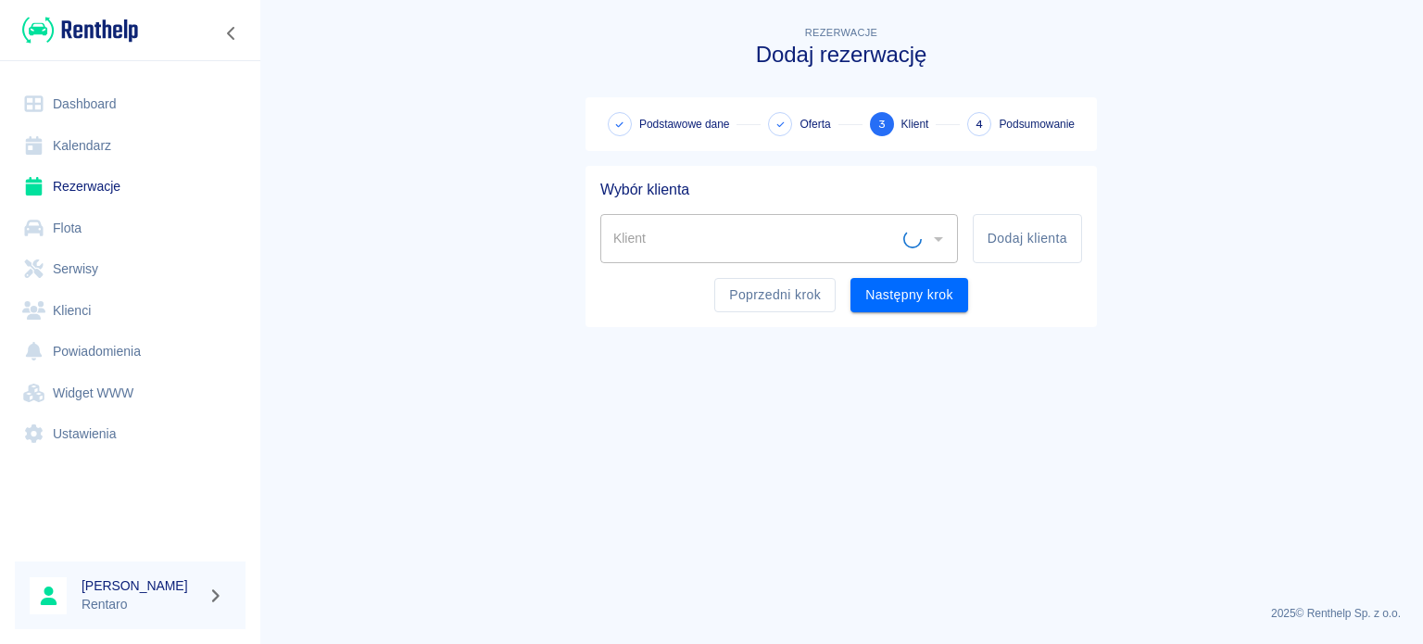
scroll to position [0, 0]
click at [1039, 238] on button "Dodaj klienta" at bounding box center [1027, 238] width 109 height 49
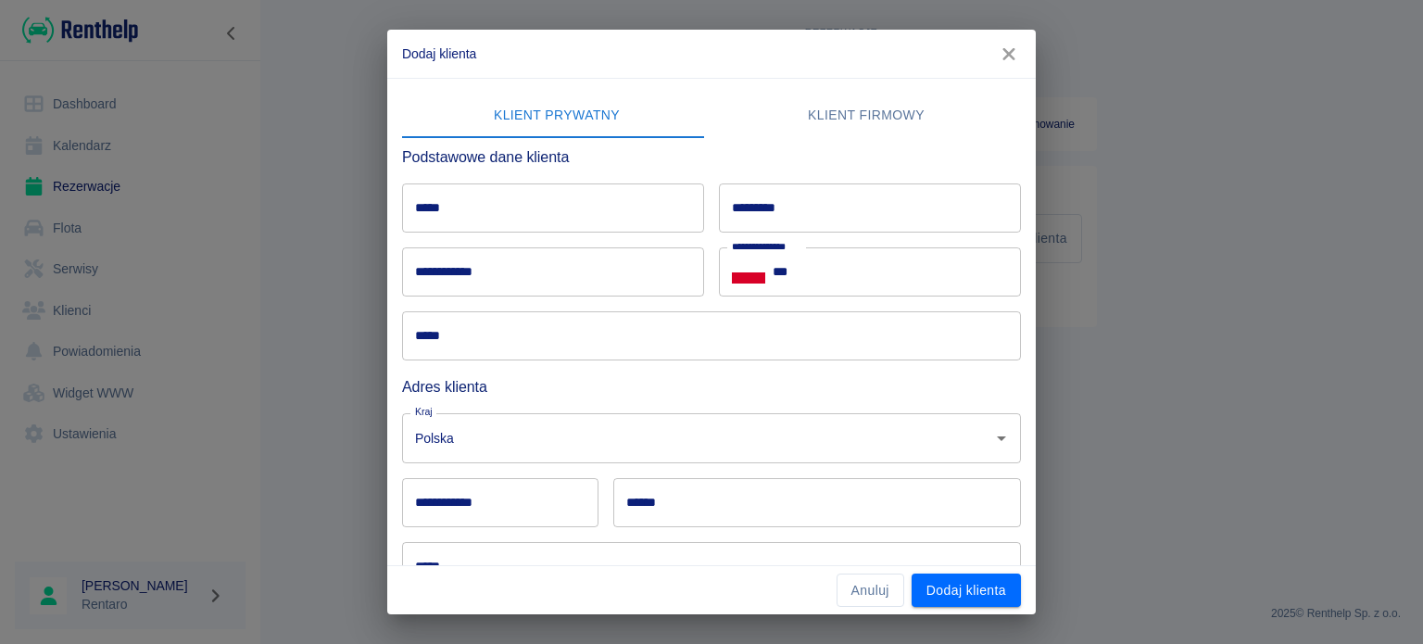
click at [863, 276] on input "***" at bounding box center [897, 271] width 248 height 49
type input "**********"
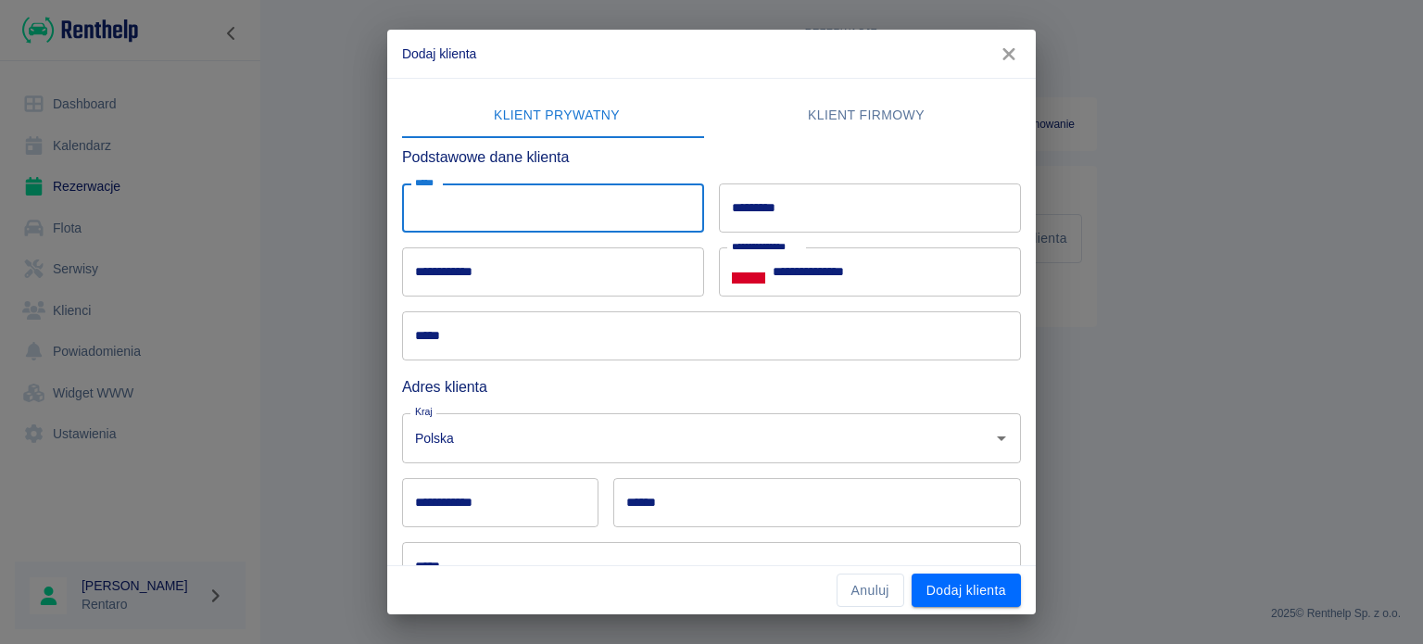
click at [589, 203] on input "*****" at bounding box center [553, 207] width 302 height 49
type input "*"
type input "********"
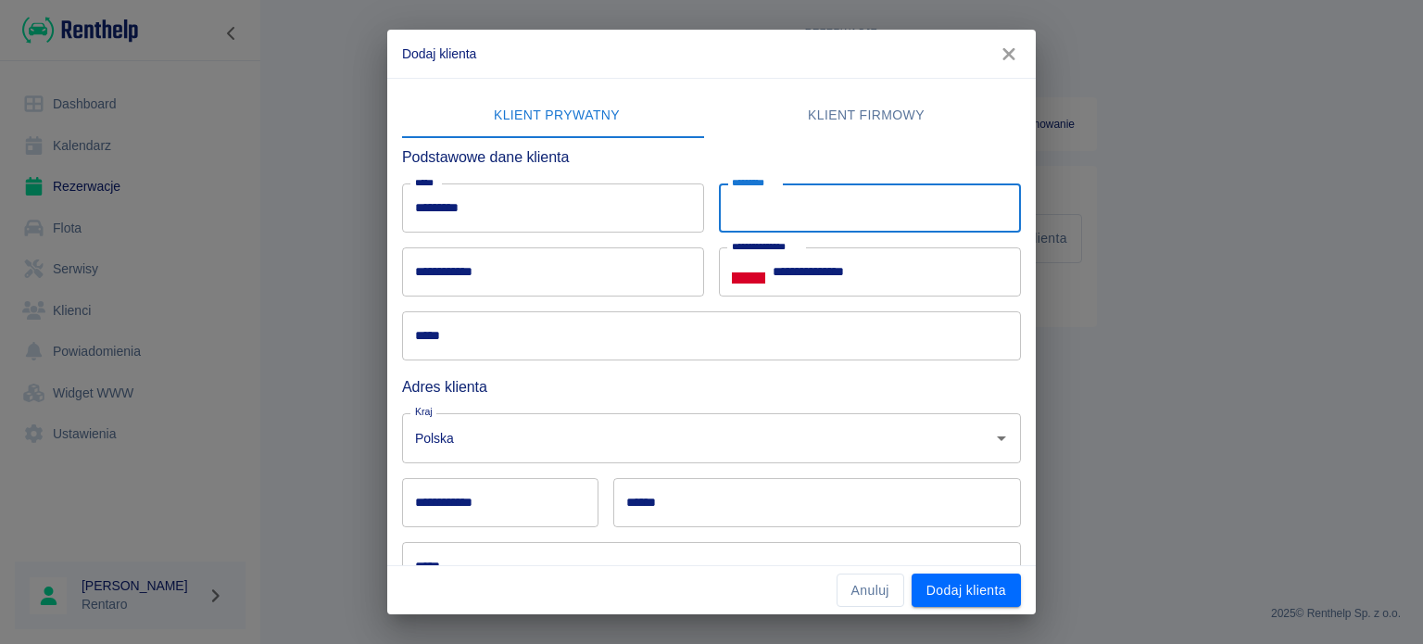
click at [753, 203] on input "*********" at bounding box center [870, 207] width 302 height 49
type input "*"
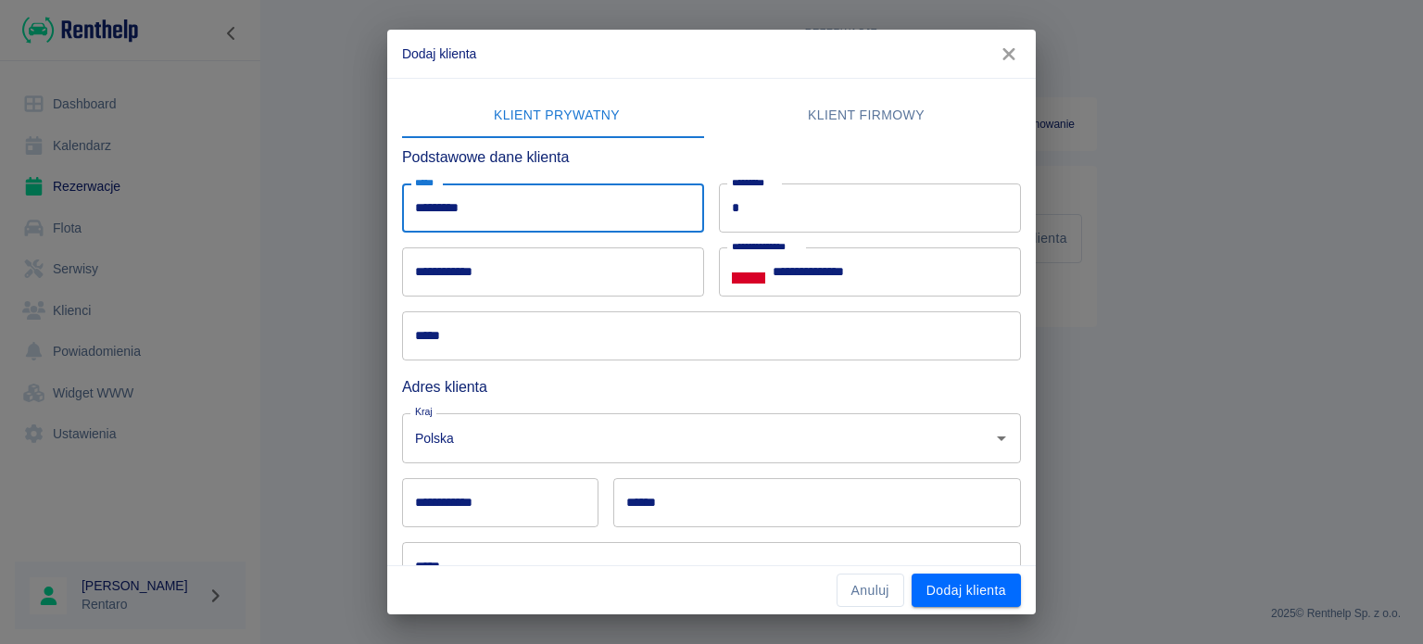
drag, startPoint x: 498, startPoint y: 216, endPoint x: 19, endPoint y: 214, distance: 479.0
click at [54, 214] on div "**********" at bounding box center [711, 322] width 1423 height 644
type input "*****"
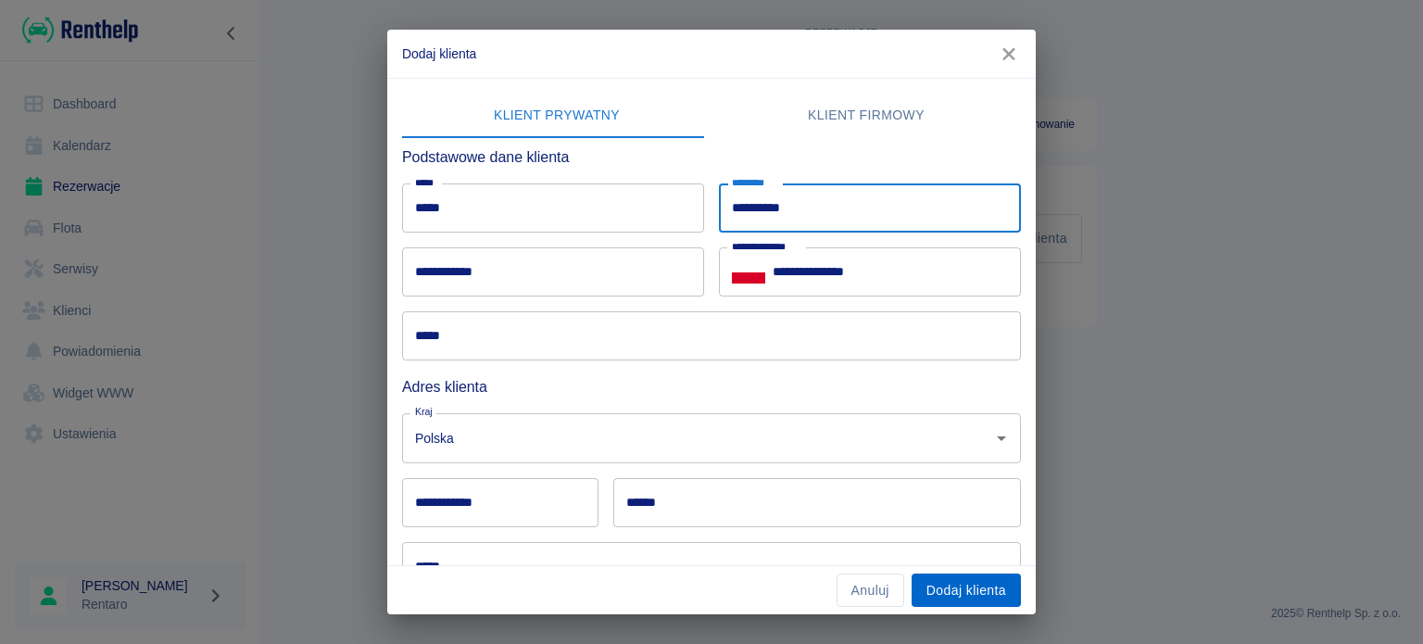
type input "**********"
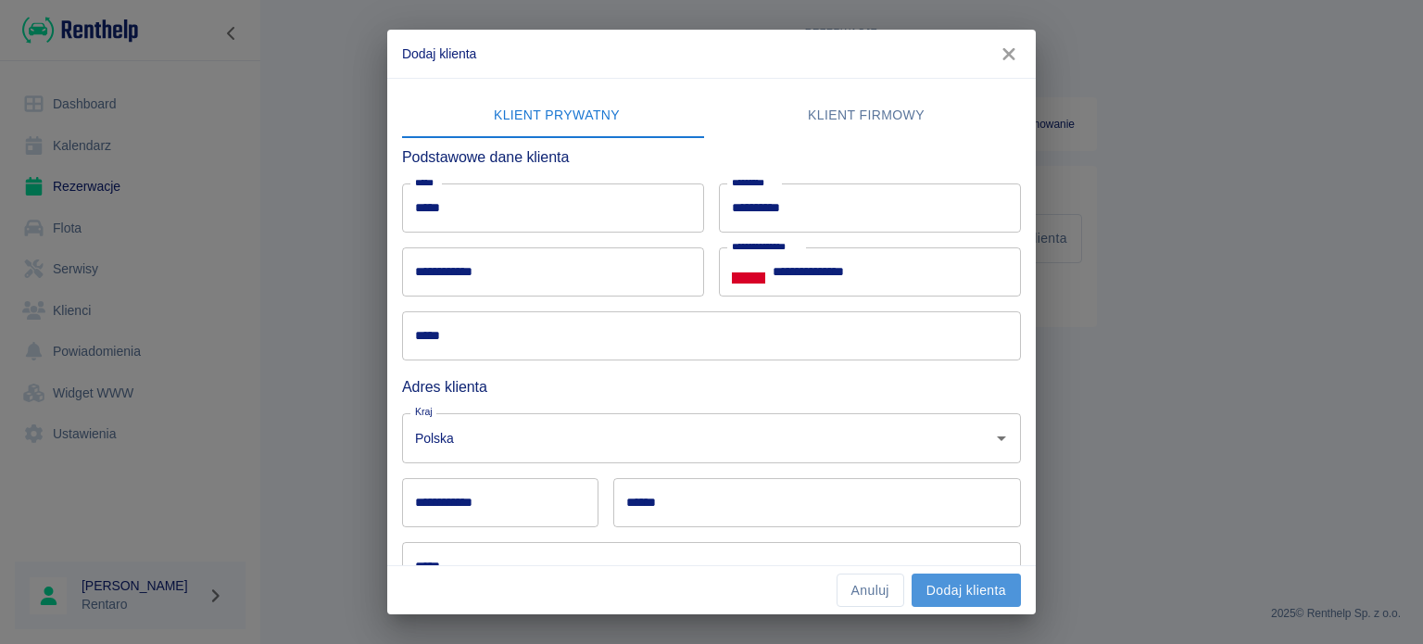
click at [951, 592] on button "Dodaj klienta" at bounding box center [966, 590] width 109 height 34
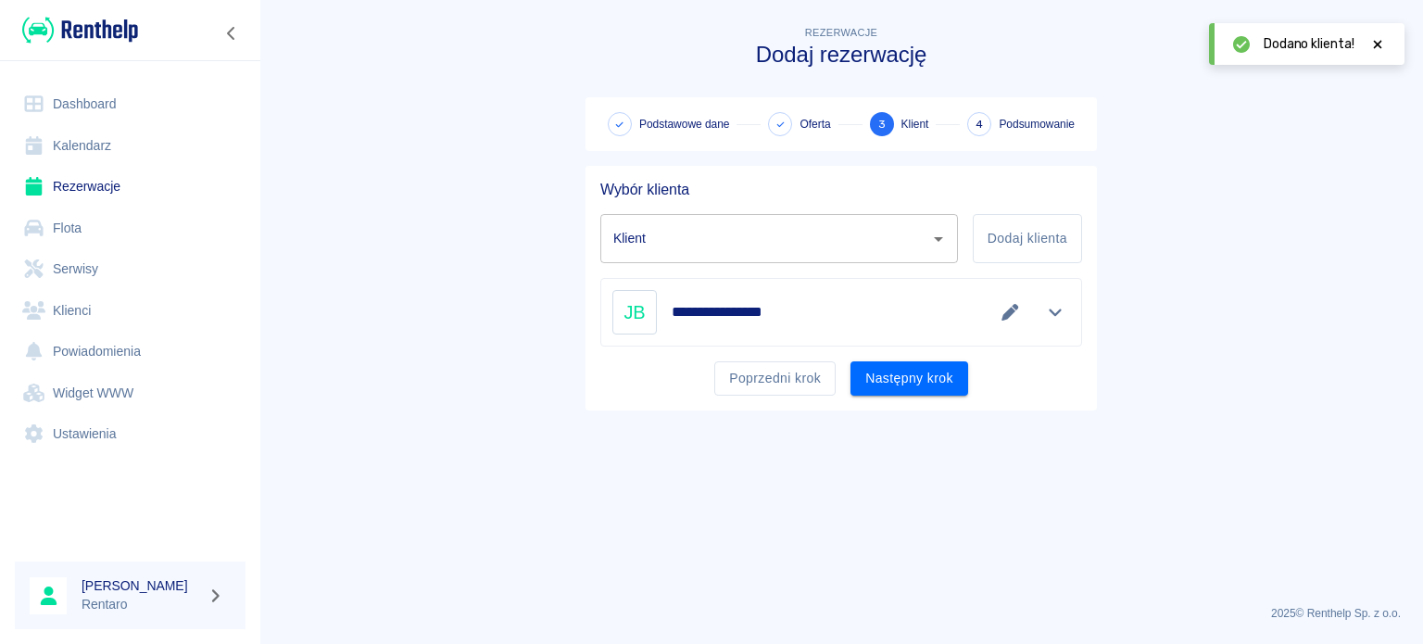
type input "Julia Barczewska (+48605478485)"
click at [919, 394] on button "Następny krok" at bounding box center [909, 378] width 118 height 34
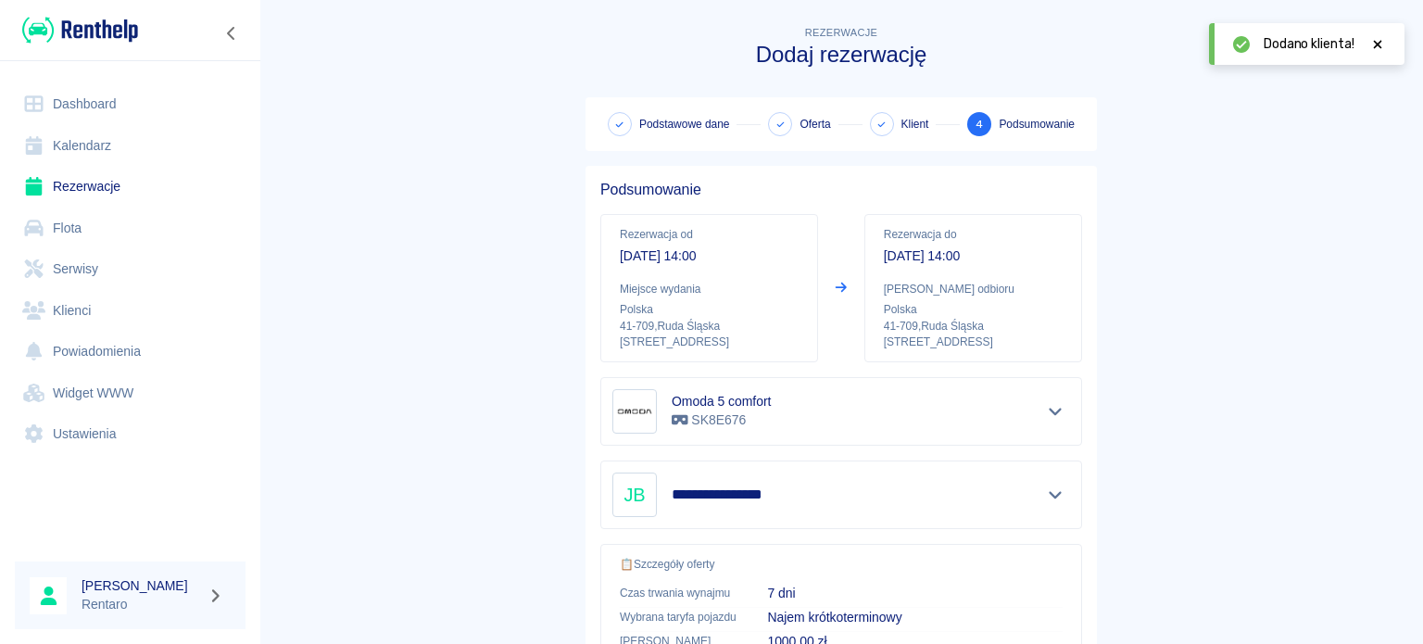
scroll to position [352, 0]
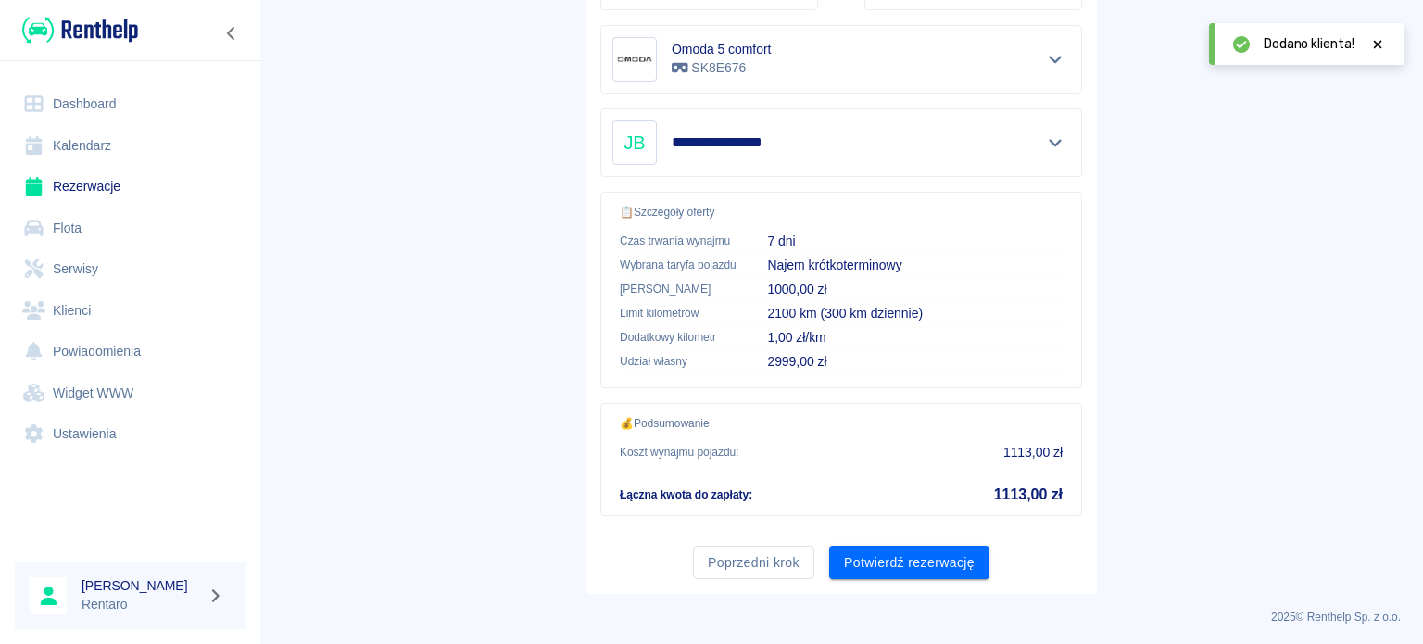
click at [913, 564] on button "Potwierdź rezerwację" at bounding box center [909, 563] width 160 height 34
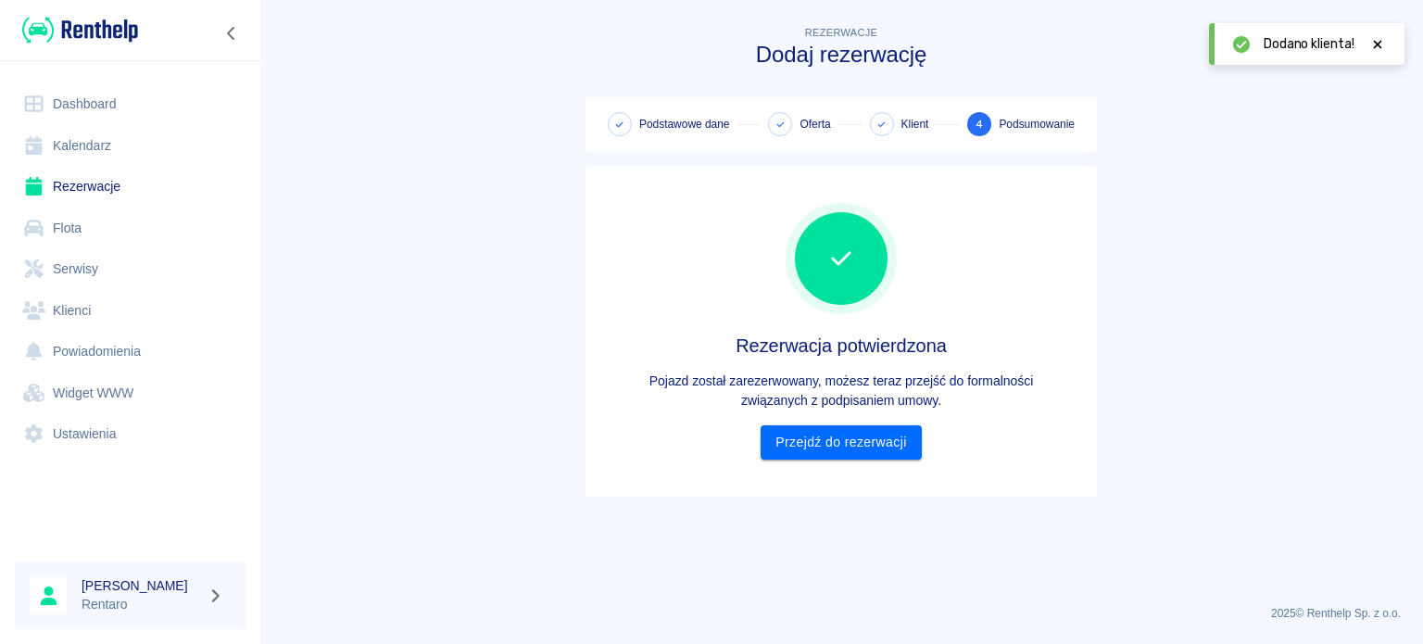
scroll to position [0, 0]
click at [869, 462] on div "Rezerwacja potwierdzona Pojazd został zarezerwowany, możesz teraz przejść do fo…" at bounding box center [841, 331] width 482 height 301
click at [908, 448] on link "Przejdź do rezerwacji" at bounding box center [841, 442] width 160 height 34
